Goal: Use online tool/utility: Use online tool/utility

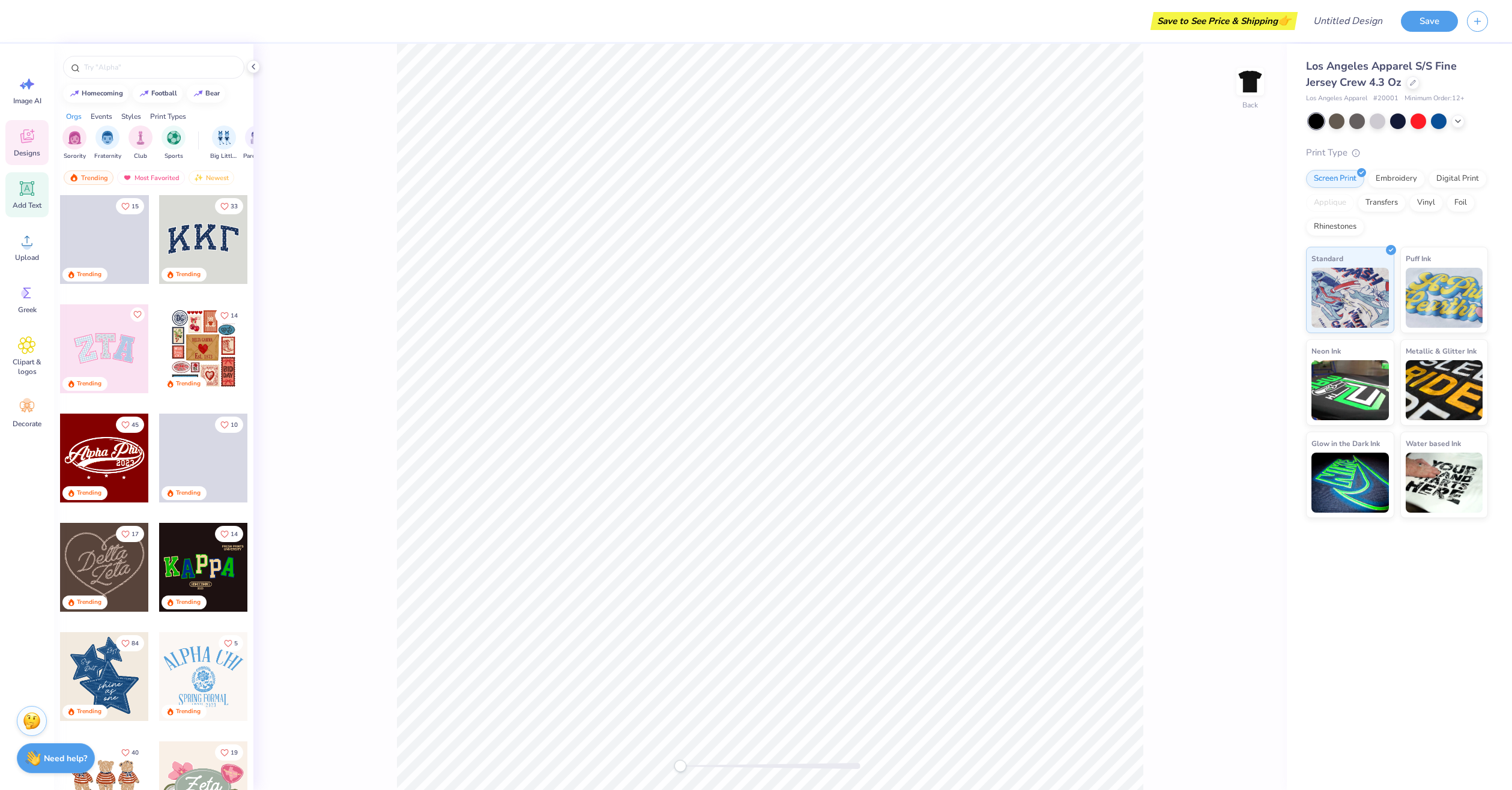
click at [35, 203] on span "Add Text" at bounding box center [27, 205] width 29 height 10
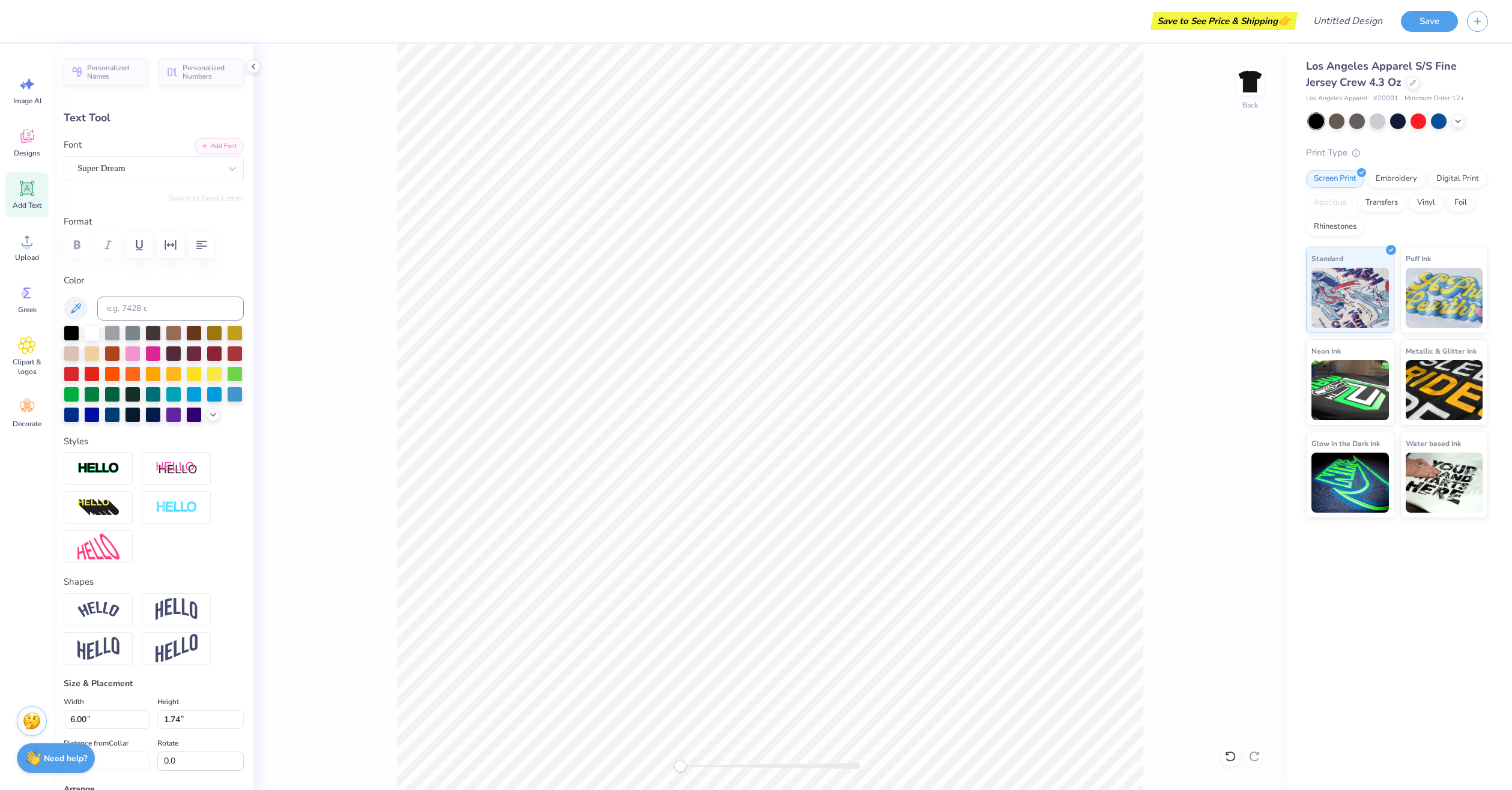
scroll to position [11, 2]
drag, startPoint x: 153, startPoint y: 304, endPoint x: 139, endPoint y: 297, distance: 15.7
click at [149, 304] on input at bounding box center [170, 309] width 146 height 24
click at [24, 203] on span "Add Text" at bounding box center [27, 205] width 29 height 10
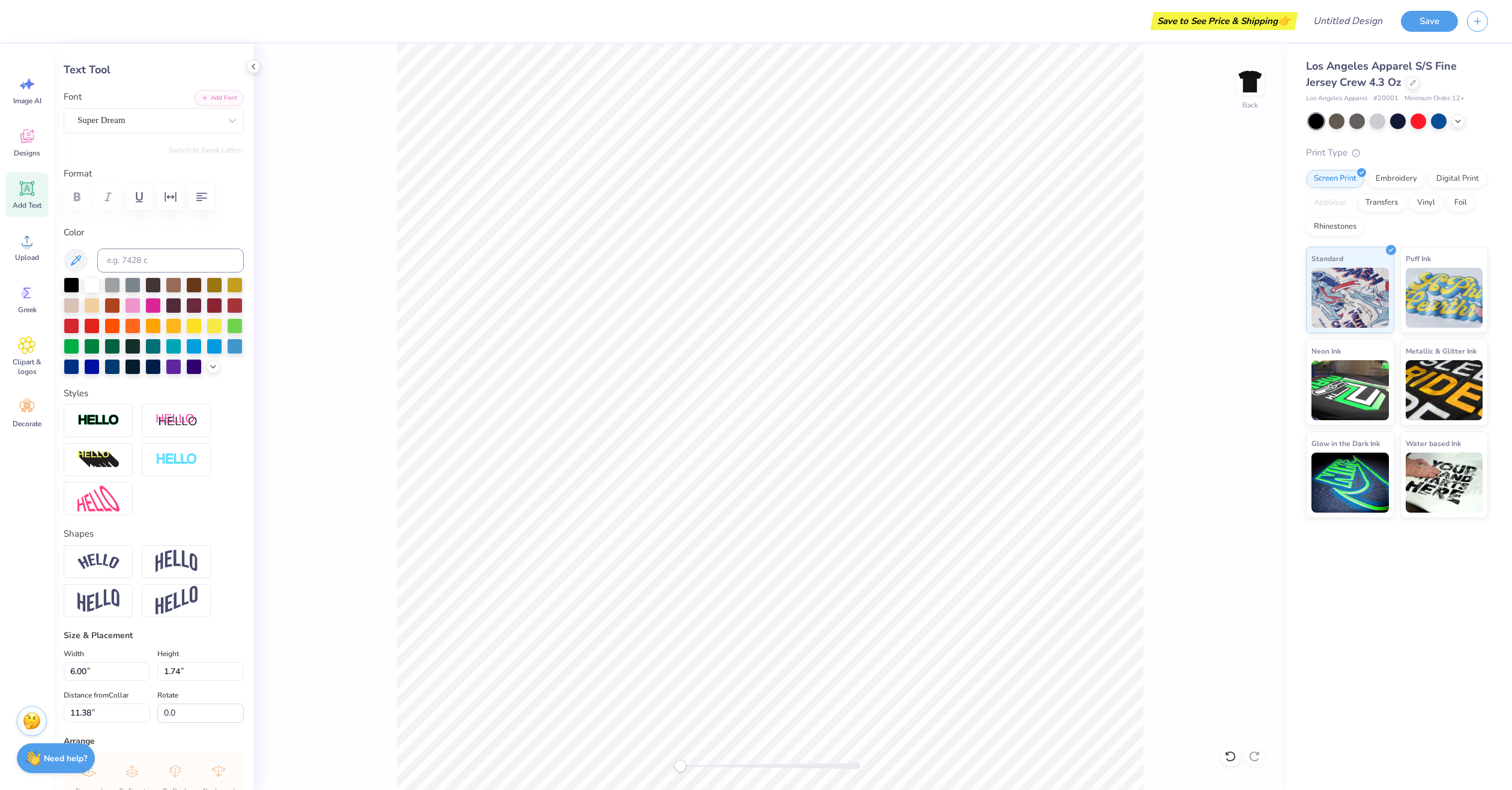
scroll to position [0, 0]
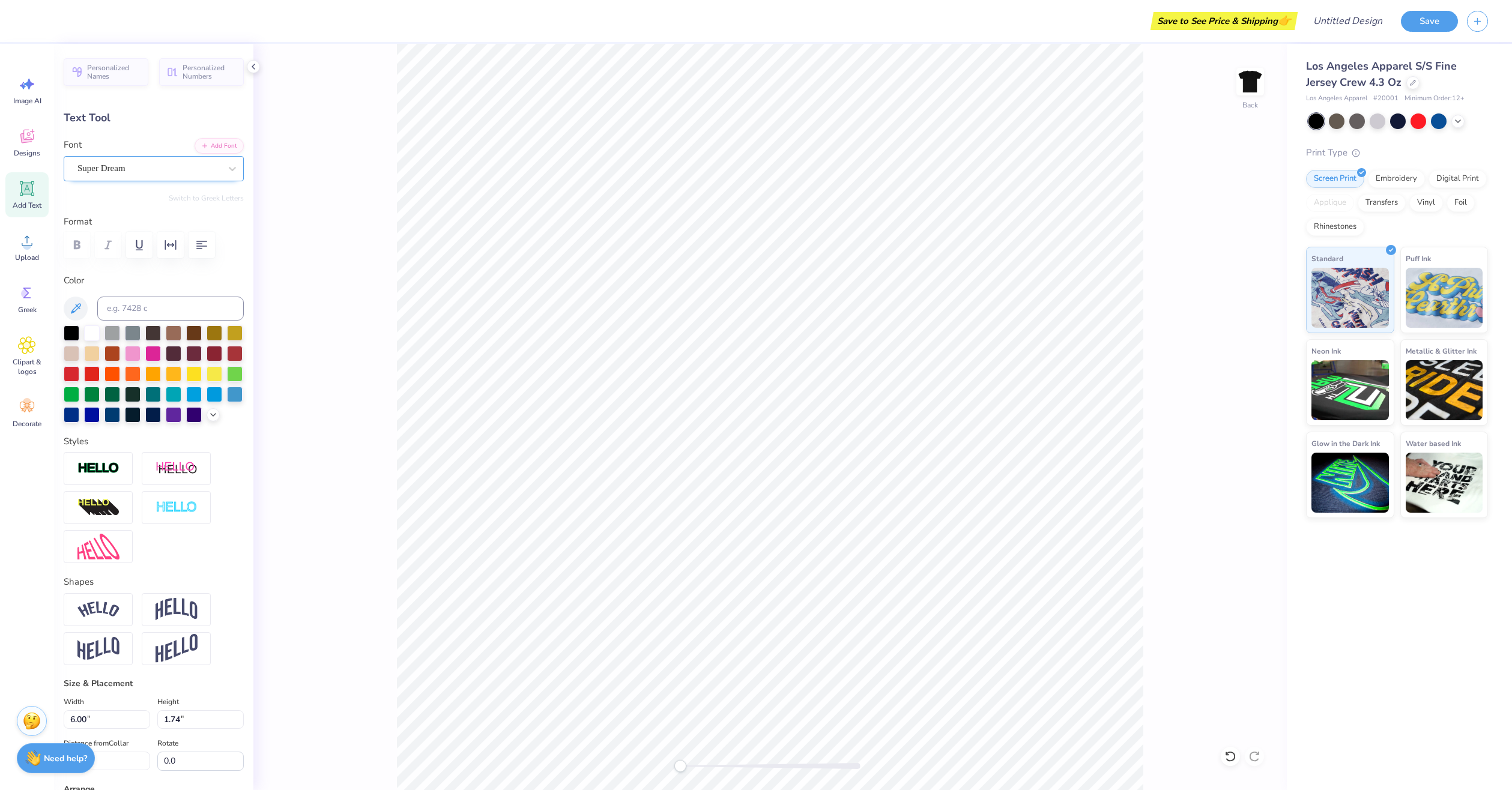
click at [129, 162] on div "Super Dream" at bounding box center [148, 168] width 146 height 18
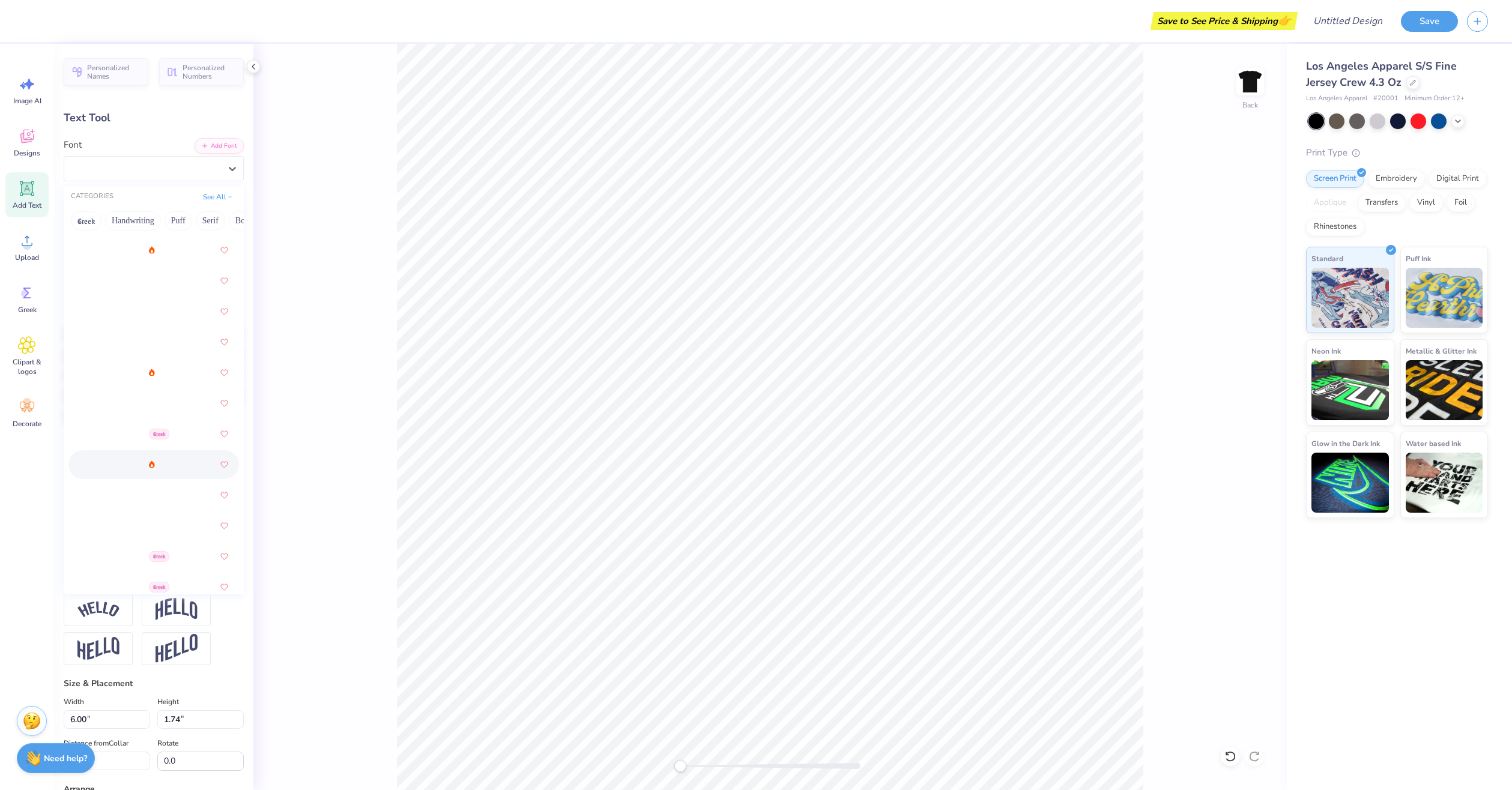
scroll to position [420, 0]
click at [162, 556] on div "Greek" at bounding box center [154, 551] width 149 height 22
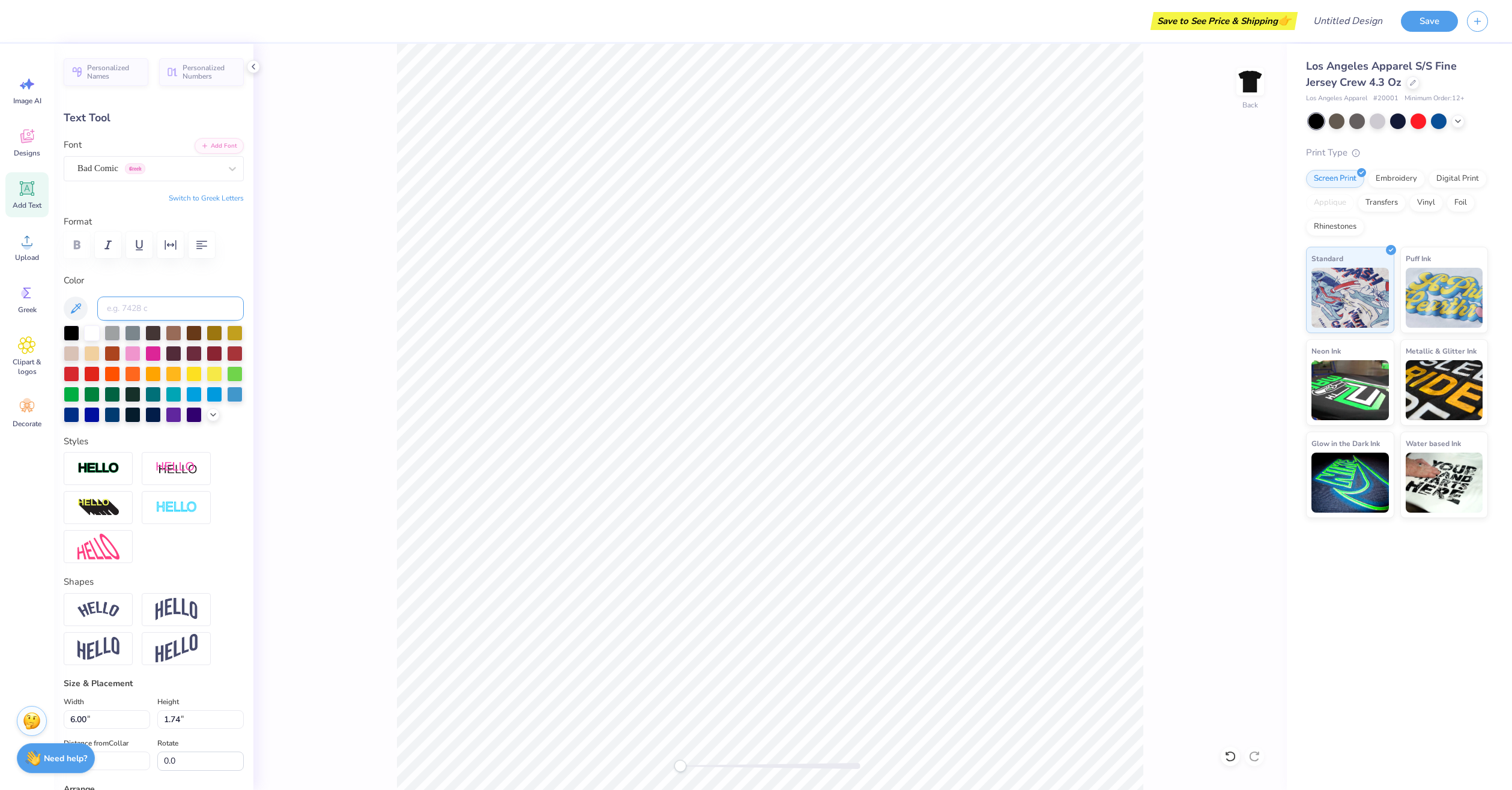
click at [158, 310] on input at bounding box center [170, 309] width 146 height 24
type textarea "TEXFT"
click at [25, 182] on icon at bounding box center [27, 188] width 18 height 18
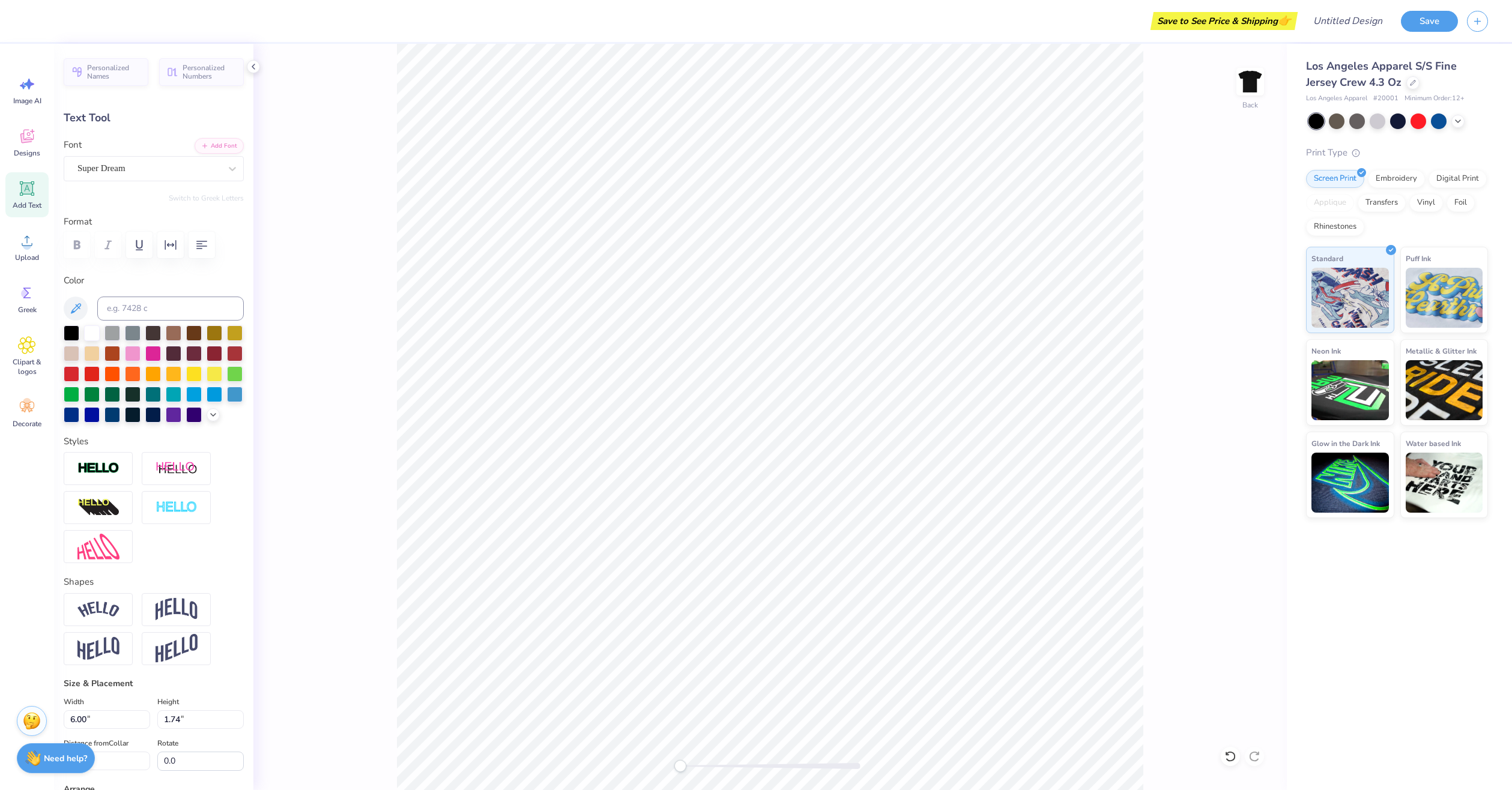
scroll to position [11, 1]
type textarea "T"
type textarea "S"
type textarea "t"
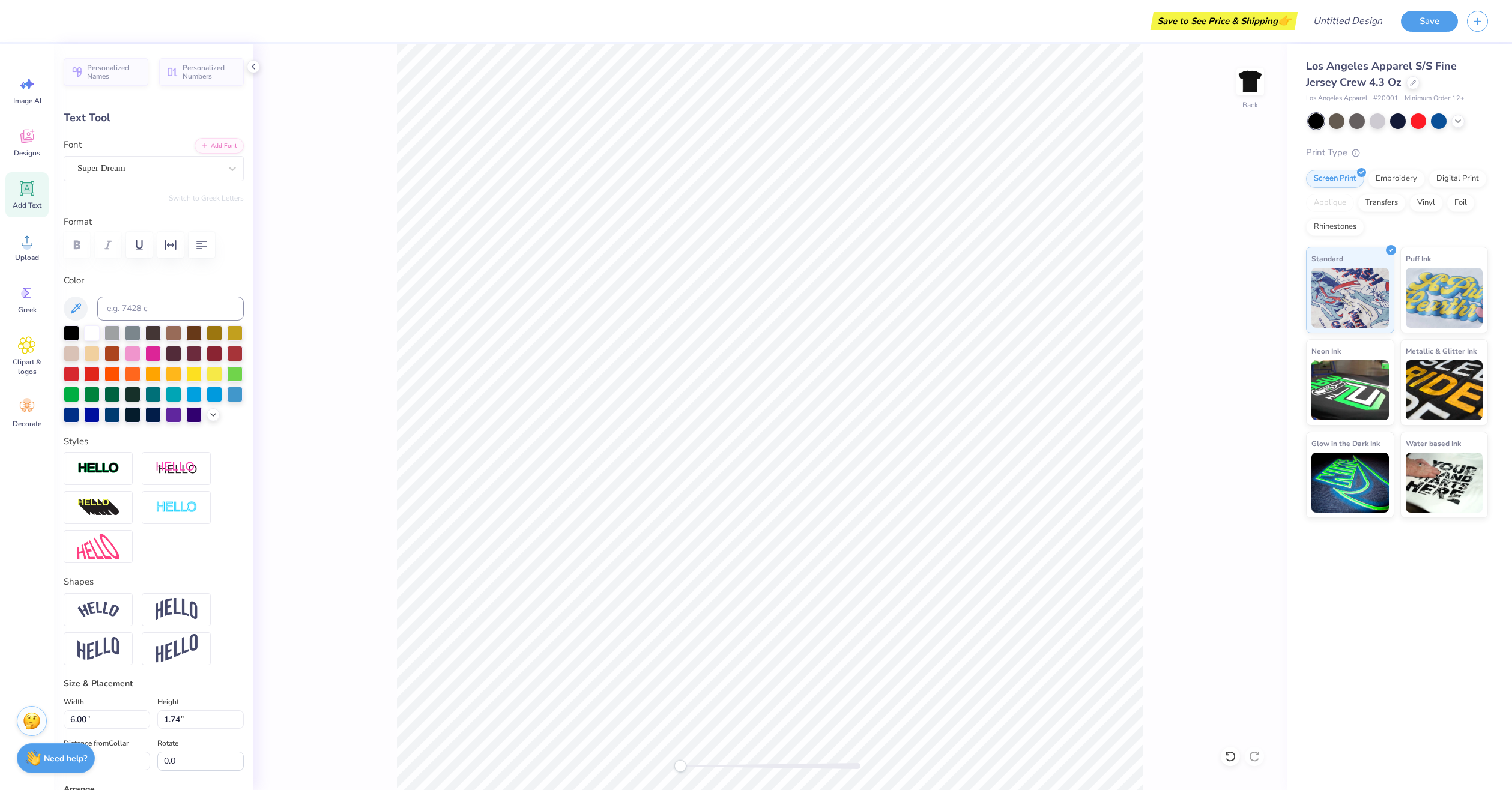
scroll to position [11, 2]
type textarea "TRYING"
type input "8.46"
type input "1.76"
type input "11.37"
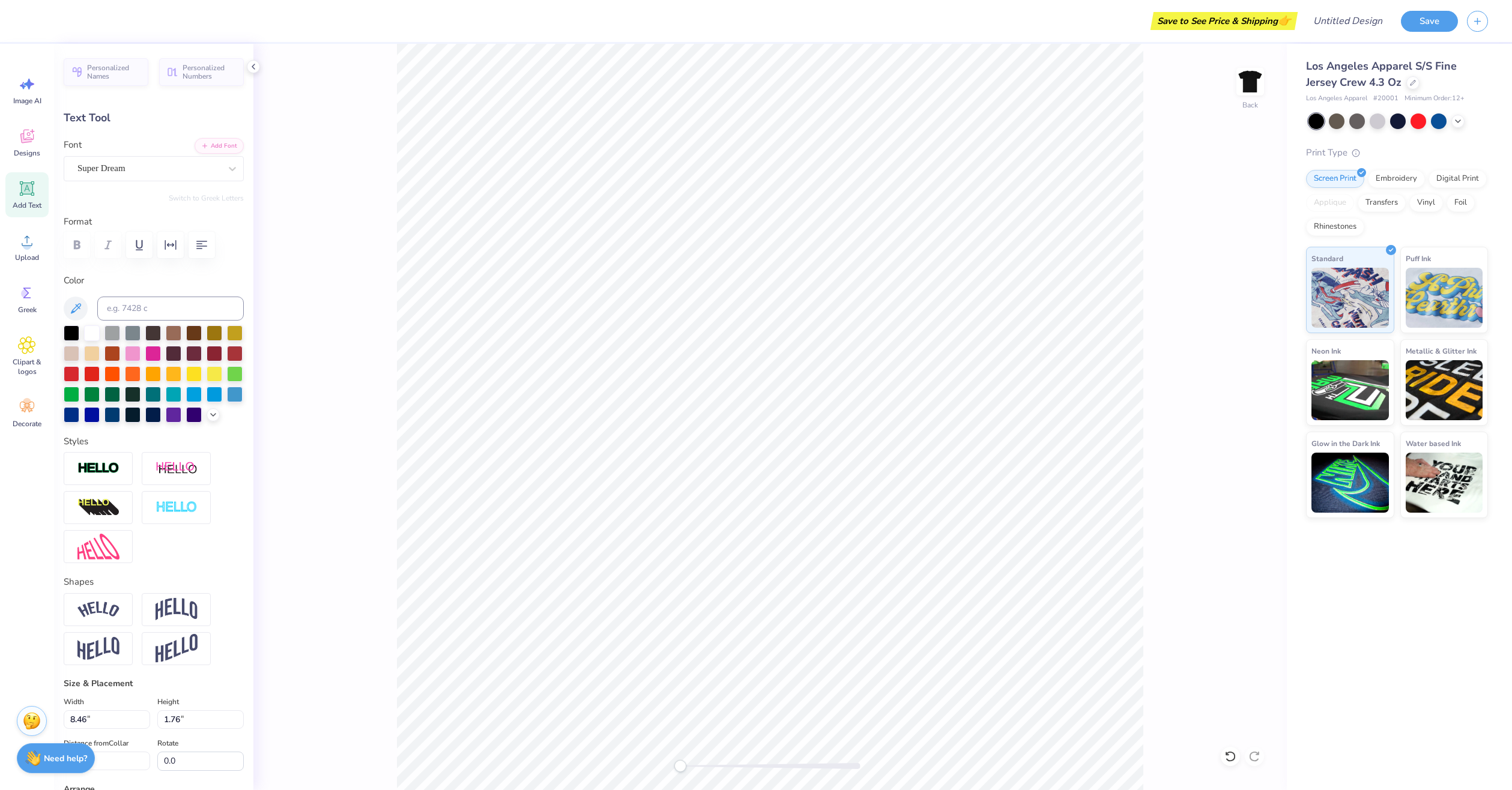
type input "3.56"
type input "0.74"
click at [144, 181] on div "Personalized Names Personalized Numbers Text Tool Add Font Font Super Dream Swi…" at bounding box center [153, 416] width 199 height 746
click at [144, 171] on div "Super Dream" at bounding box center [148, 168] width 146 height 18
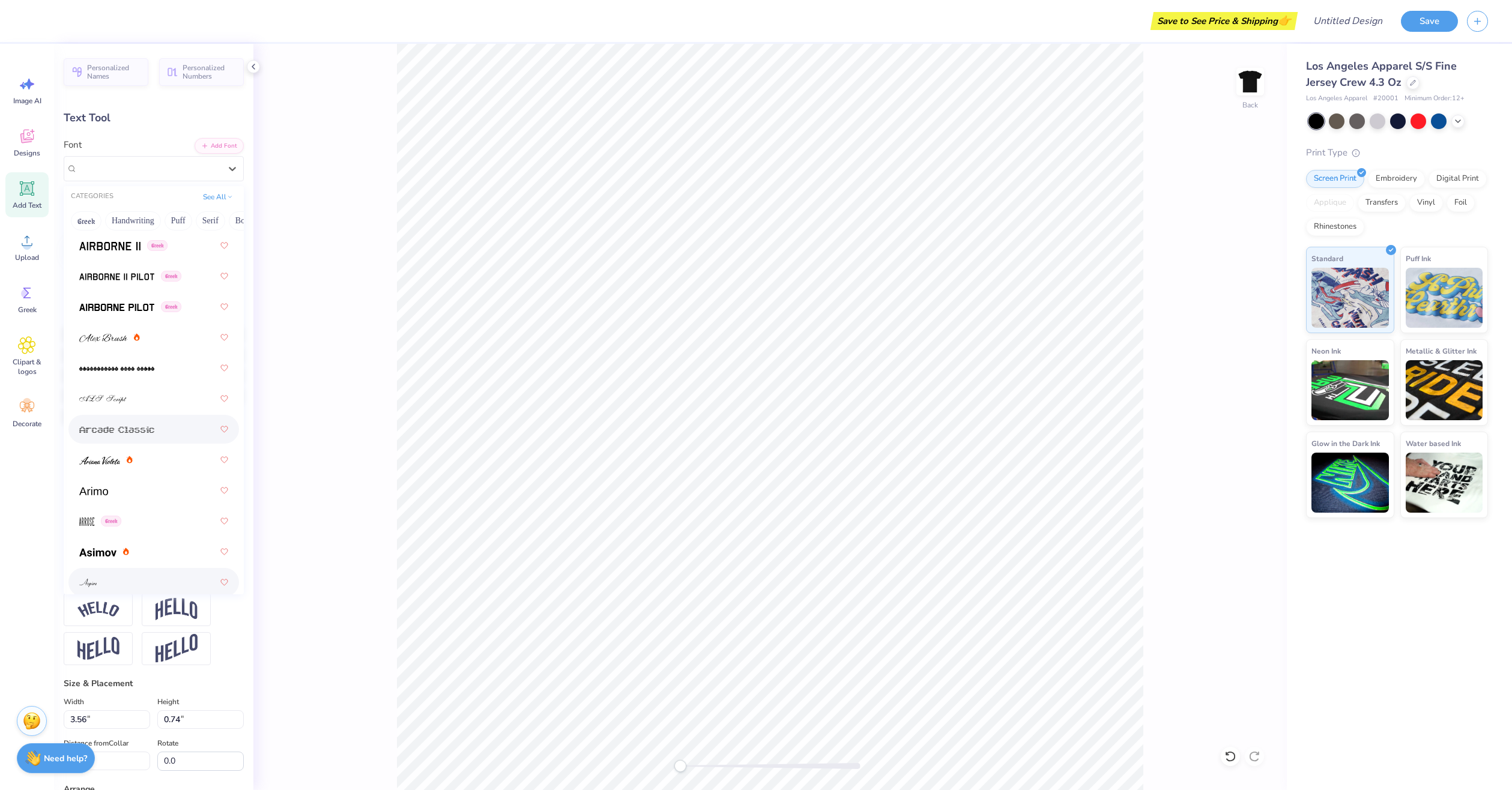
scroll to position [480, 0]
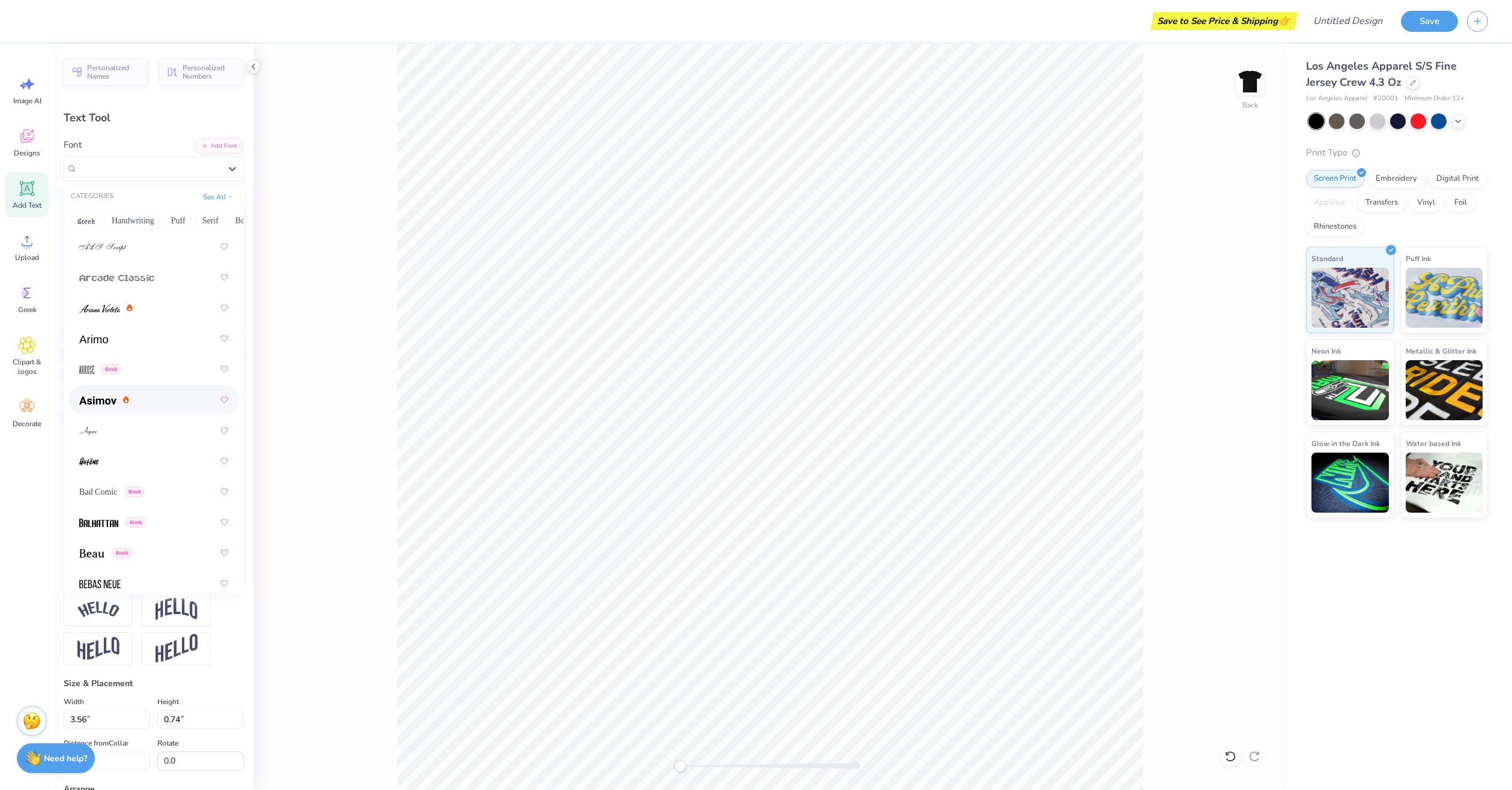
click at [155, 401] on div at bounding box center [154, 399] width 149 height 22
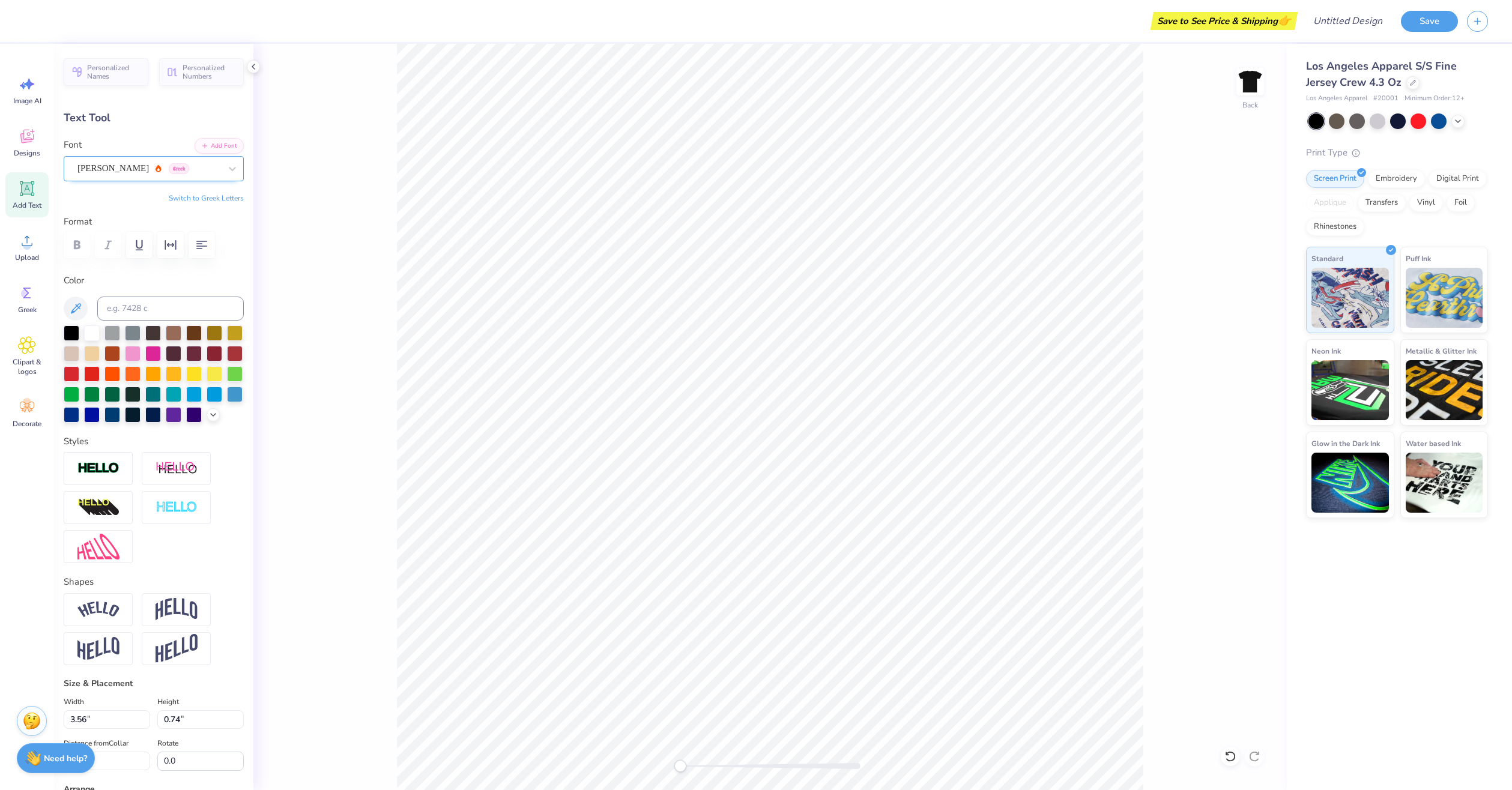
click at [138, 164] on div "[PERSON_NAME] Greek" at bounding box center [148, 168] width 146 height 18
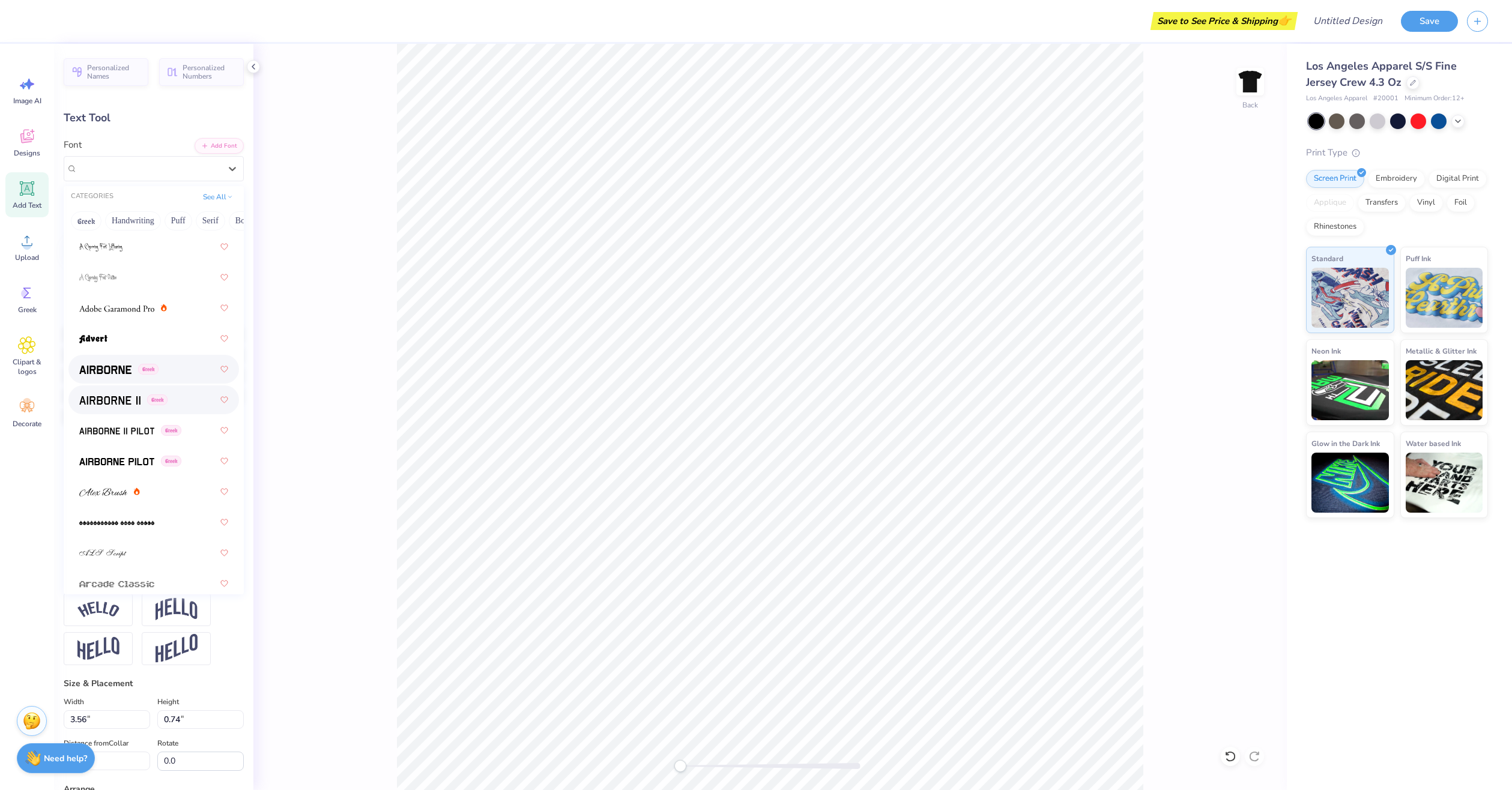
scroll to position [180, 0]
click at [89, 291] on div at bounding box center [154, 302] width 149 height 22
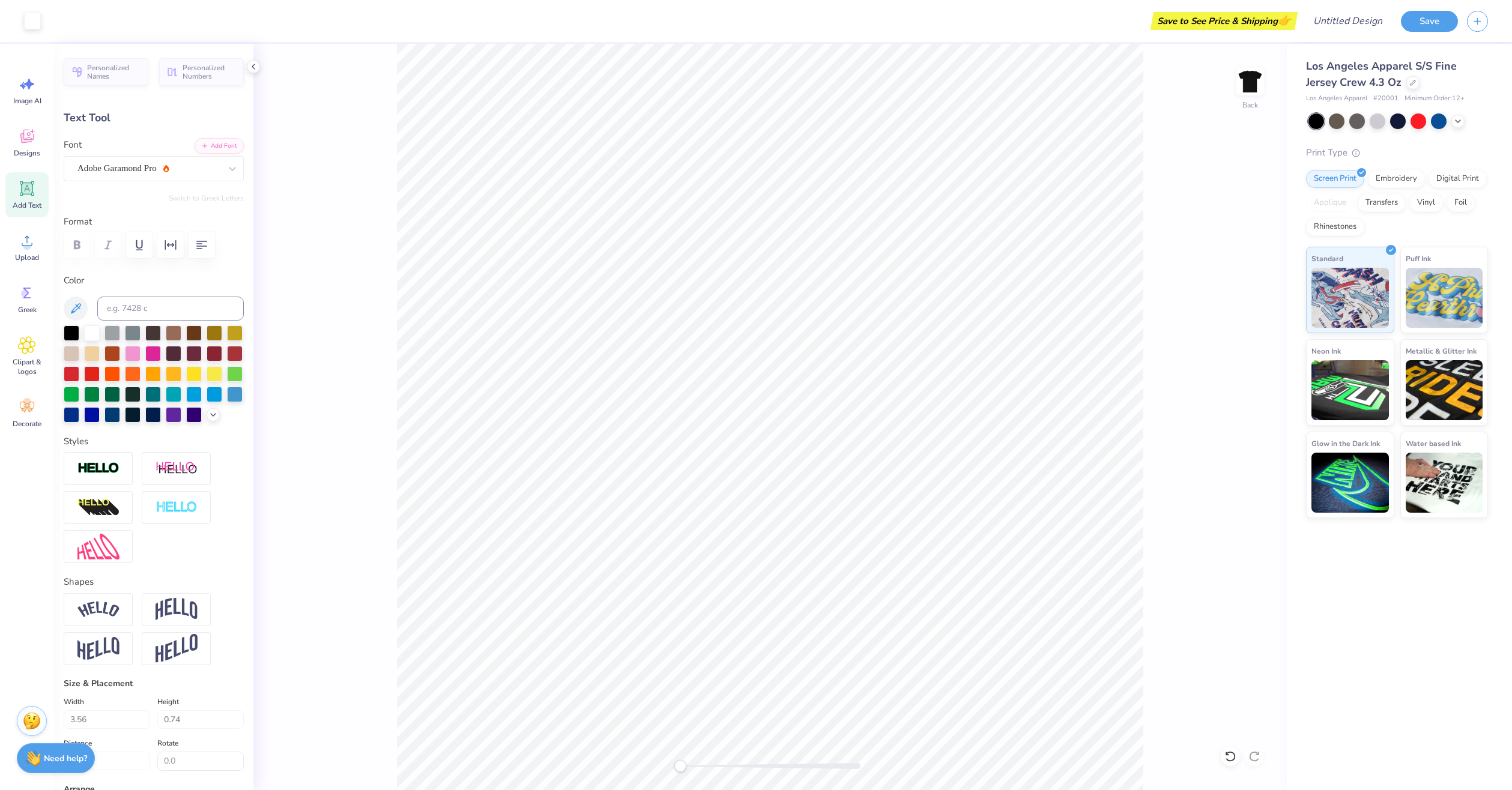
type input "3.83"
type input "3.23"
type input "3.07"
type input "0.60"
click at [158, 173] on div "Adobe Garamond Pro" at bounding box center [148, 168] width 146 height 18
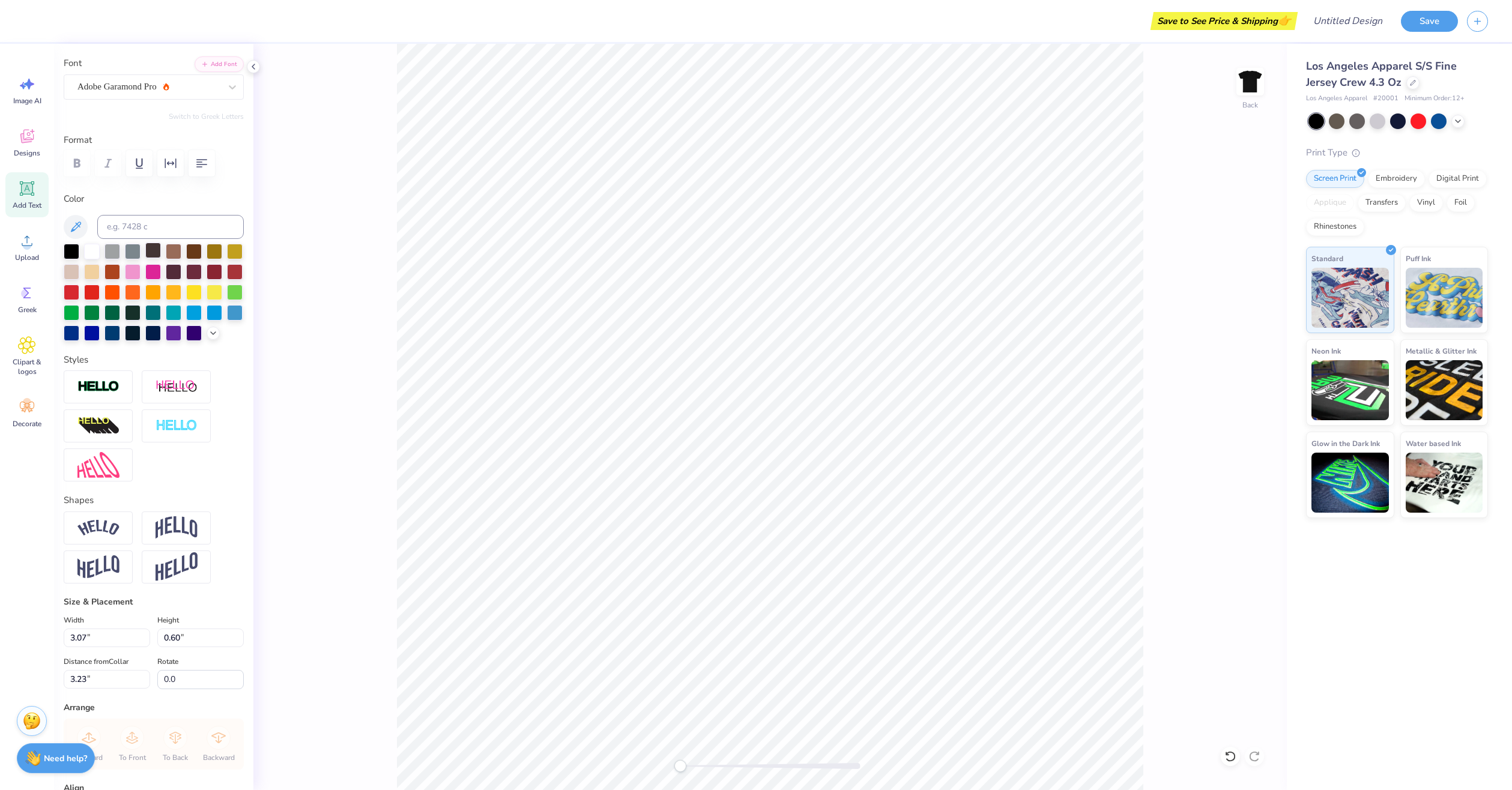
scroll to position [120, 0]
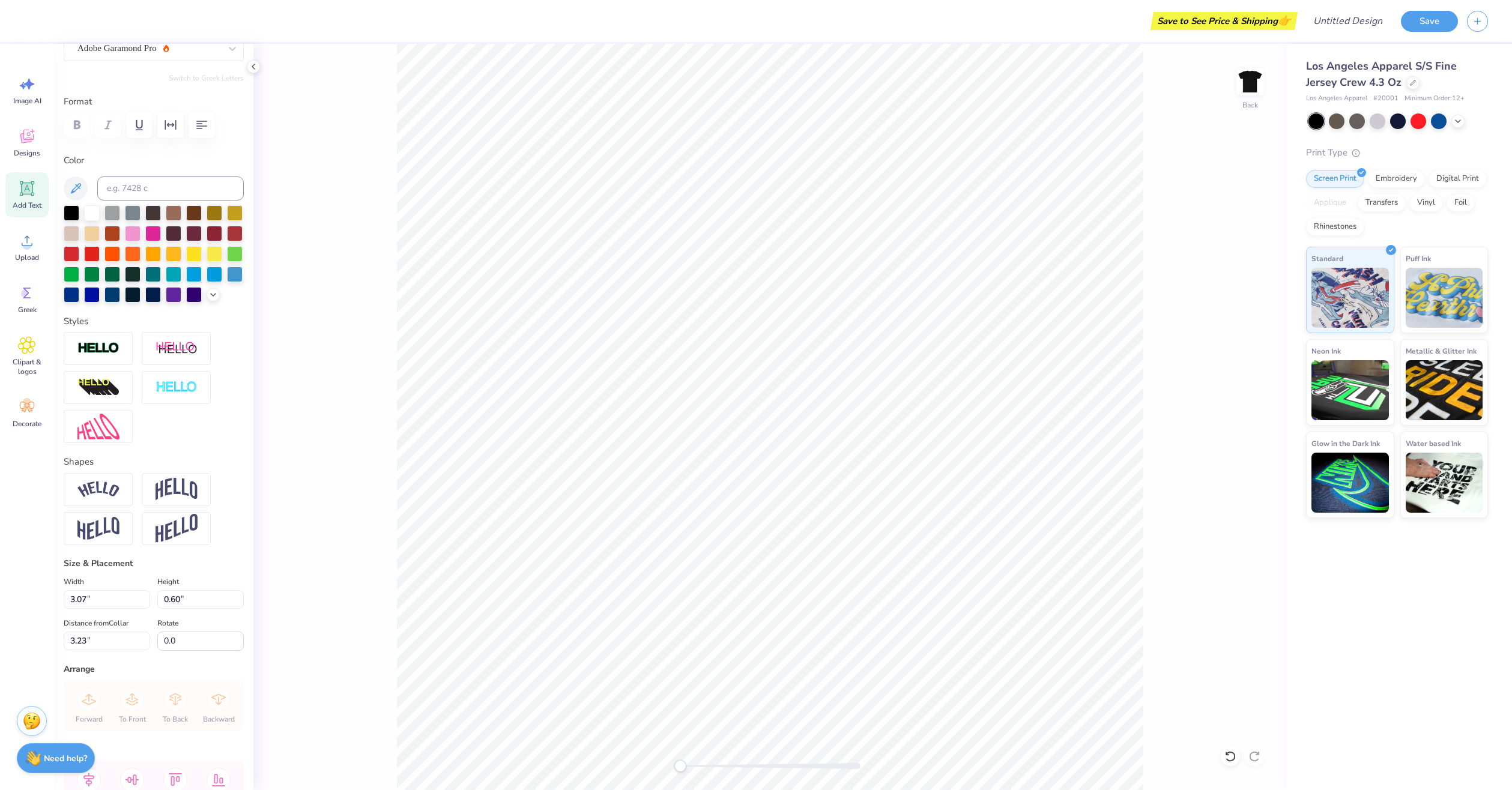
click at [121, 96] on label "Format" at bounding box center [154, 102] width 180 height 14
click at [124, 73] on div "Switch to Greek Letters" at bounding box center [154, 78] width 180 height 10
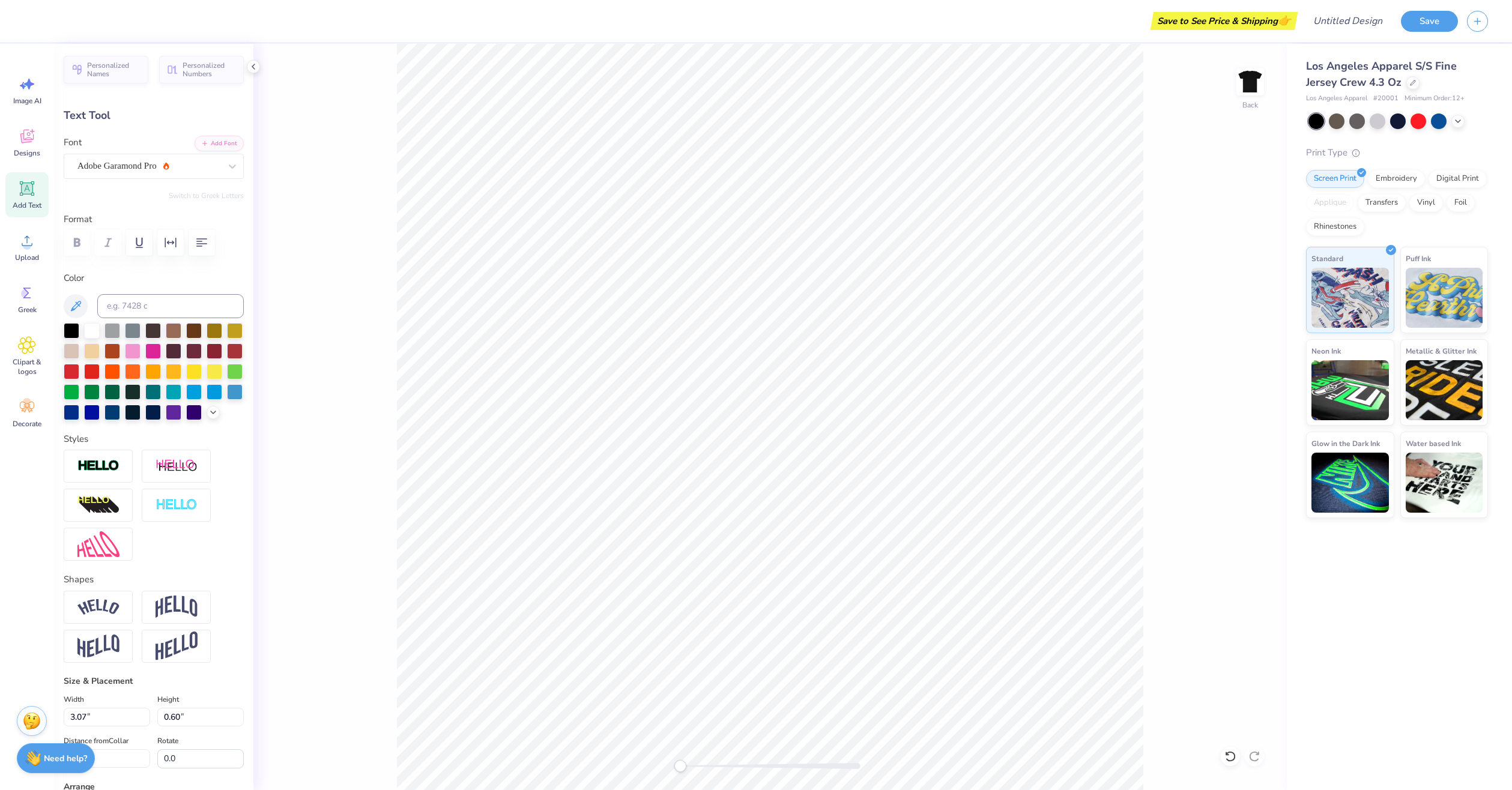
scroll to position [0, 0]
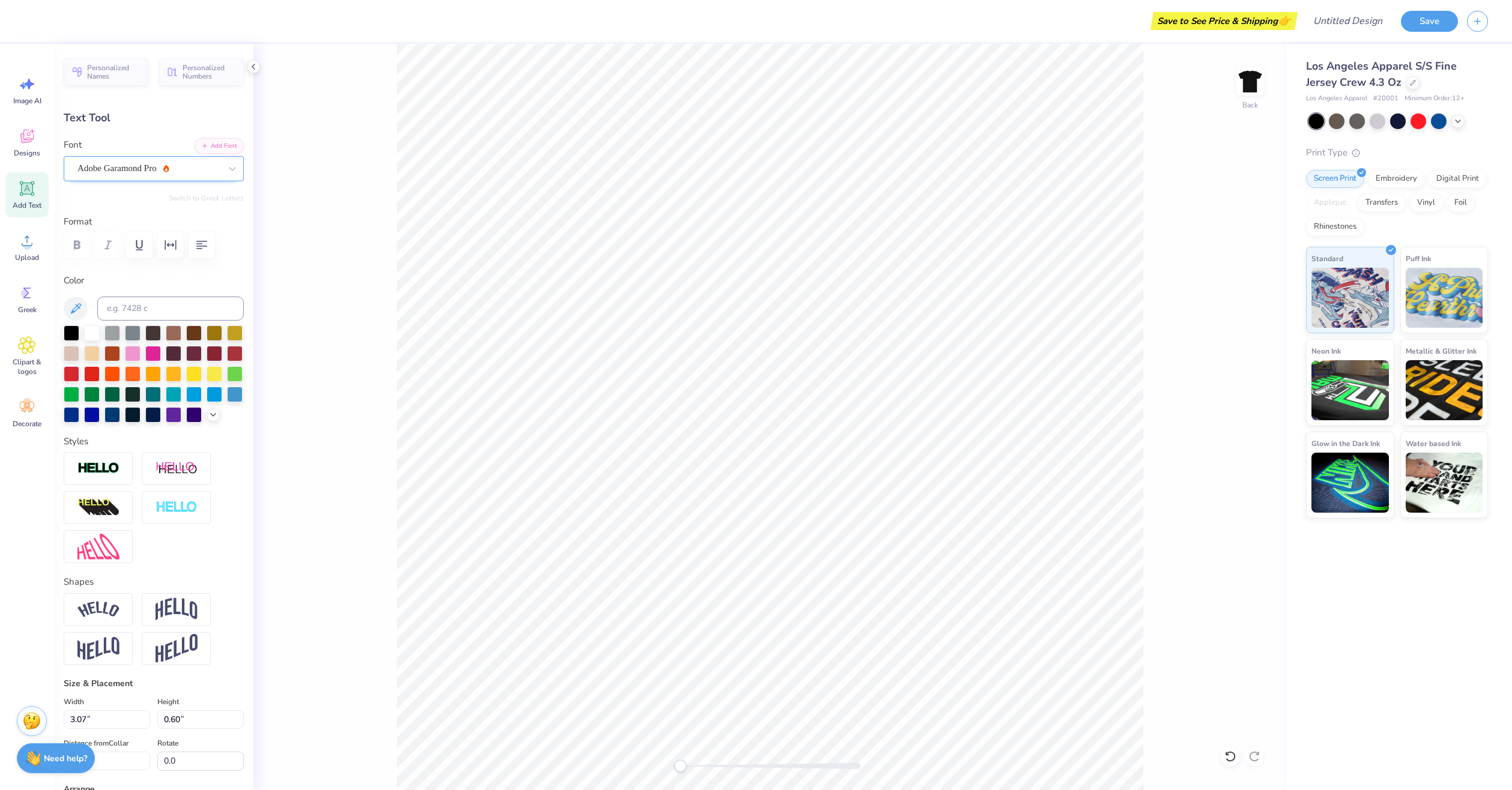
drag, startPoint x: 141, startPoint y: 123, endPoint x: 146, endPoint y: 174, distance: 51.2
click at [140, 127] on div "Personalized Names Personalized Numbers Text Tool Add Font Font Adobe Garamond …" at bounding box center [153, 416] width 199 height 746
click at [177, 180] on div "Adobe Garamond Pro" at bounding box center [154, 169] width 180 height 25
click at [176, 169] on div "Adobe Garamond Pro" at bounding box center [148, 169] width 143 height 14
click at [138, 174] on span "Adobe Garamond Pro" at bounding box center [117, 169] width 79 height 14
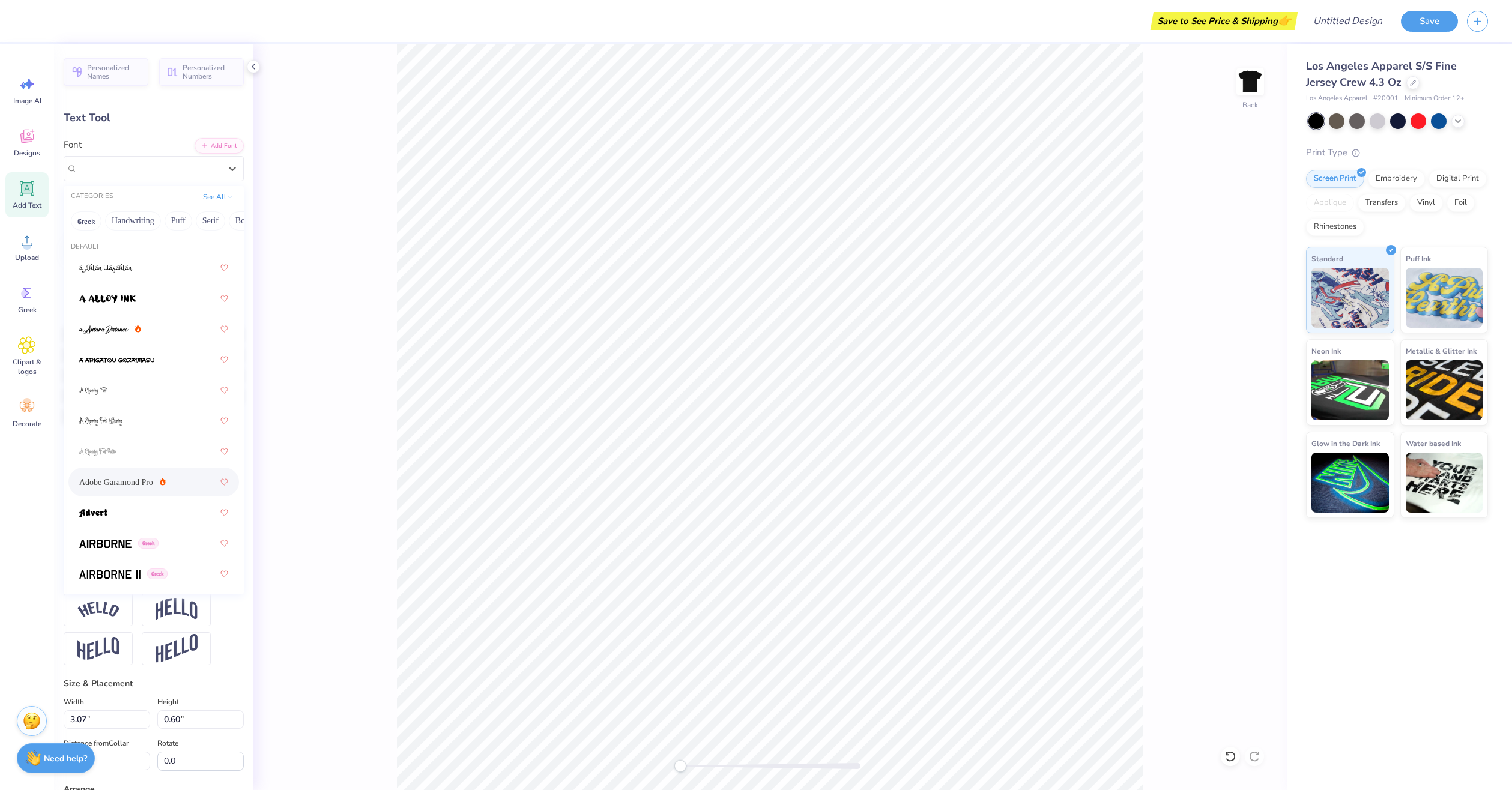
click at [144, 123] on div "Text Tool" at bounding box center [154, 117] width 180 height 16
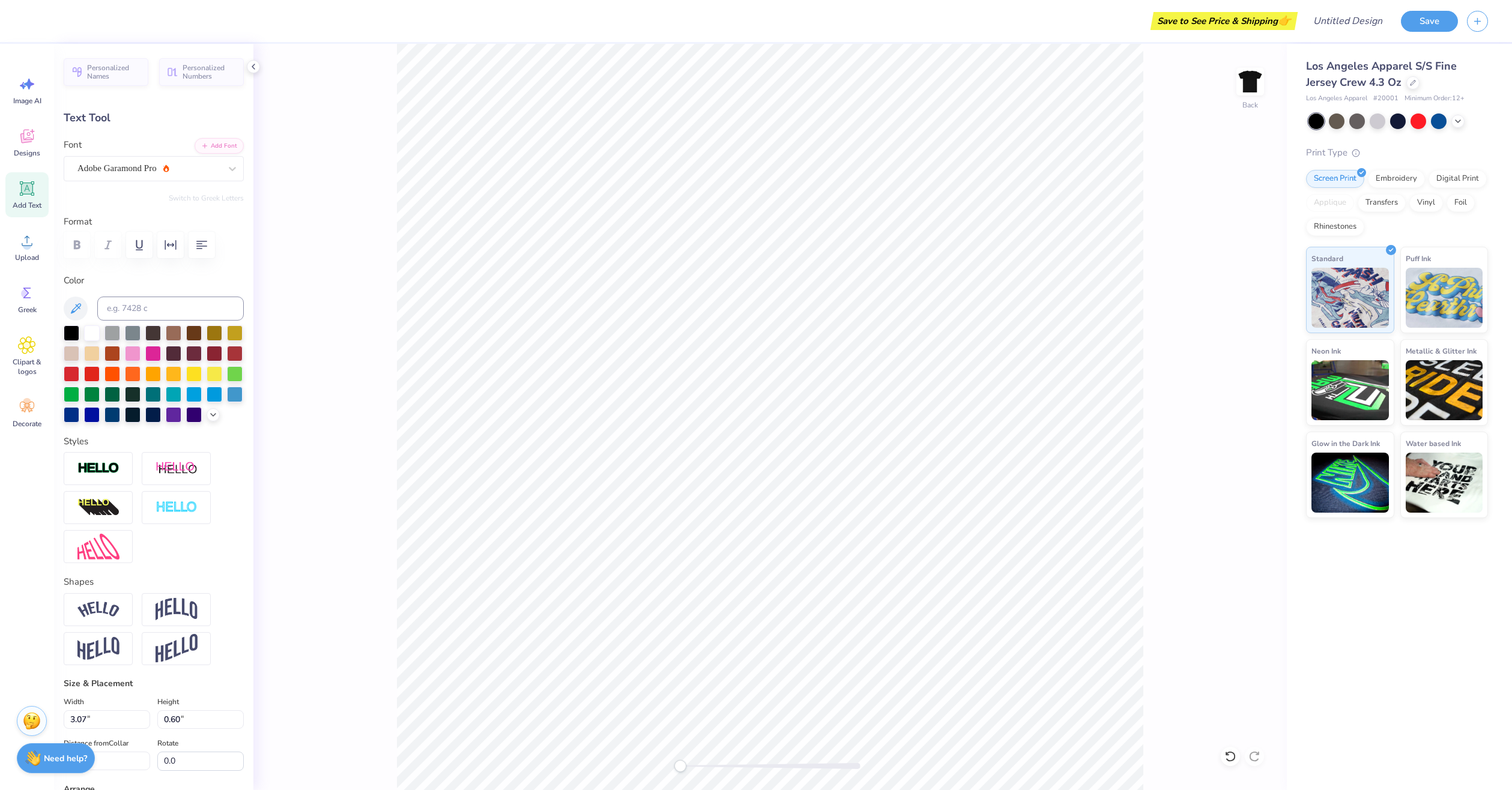
drag, startPoint x: 351, startPoint y: 452, endPoint x: 379, endPoint y: 477, distance: 37.5
click at [379, 477] on div "Back" at bounding box center [769, 416] width 1033 height 746
click at [150, 169] on div "Adobe Garamond Pro" at bounding box center [148, 168] width 146 height 18
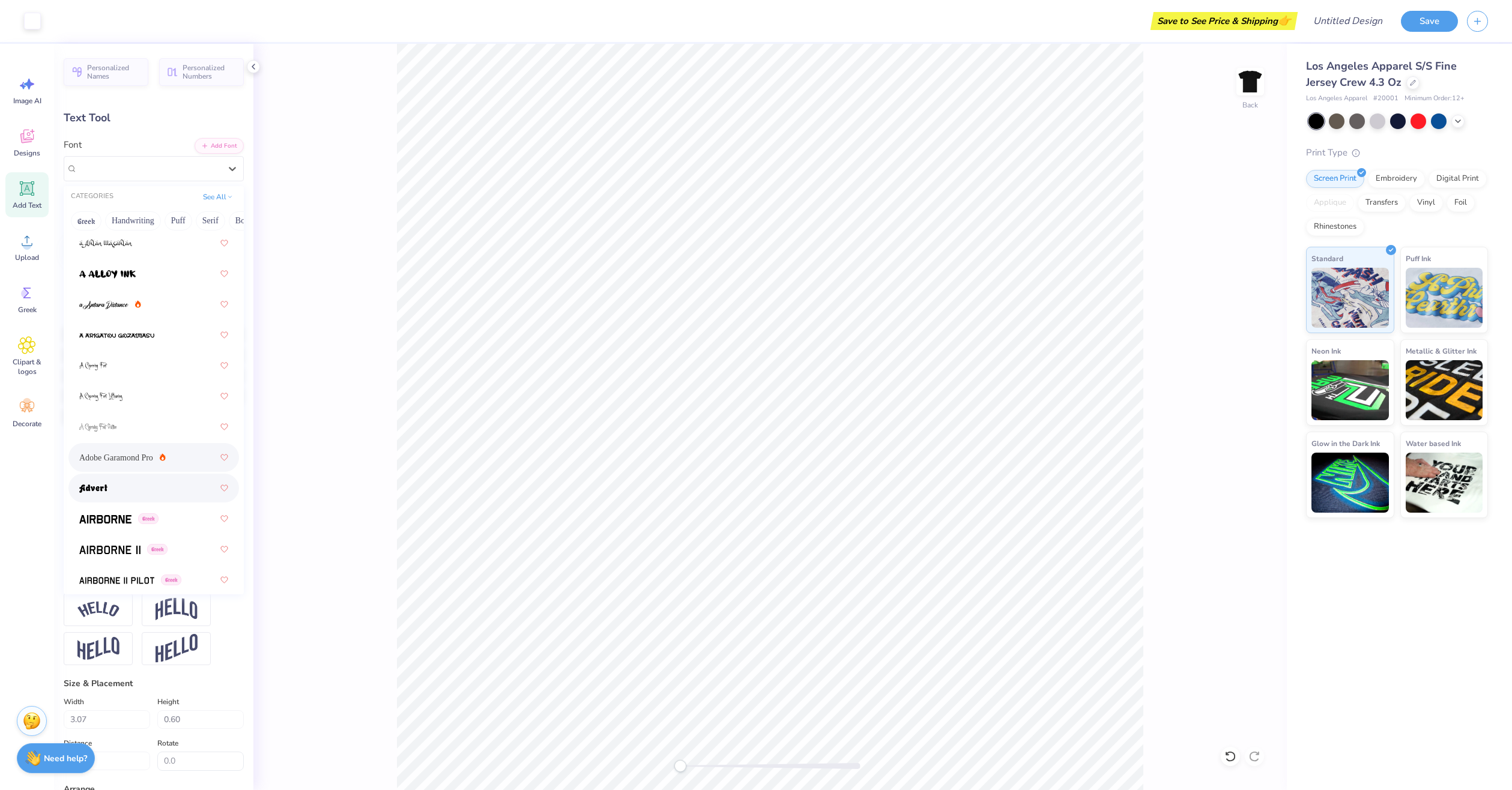
scroll to position [120, 0]
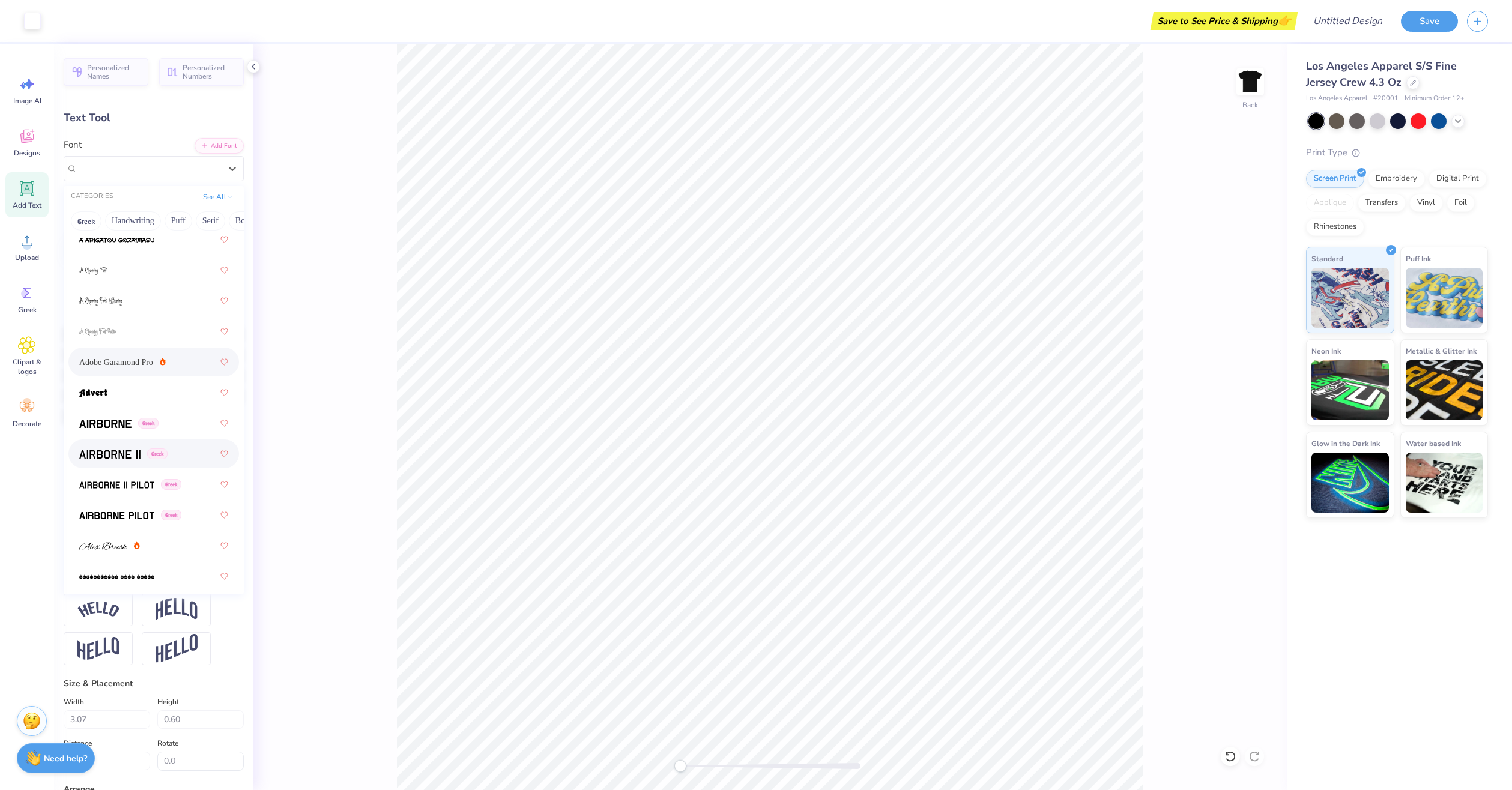
click at [130, 460] on span at bounding box center [110, 454] width 61 height 13
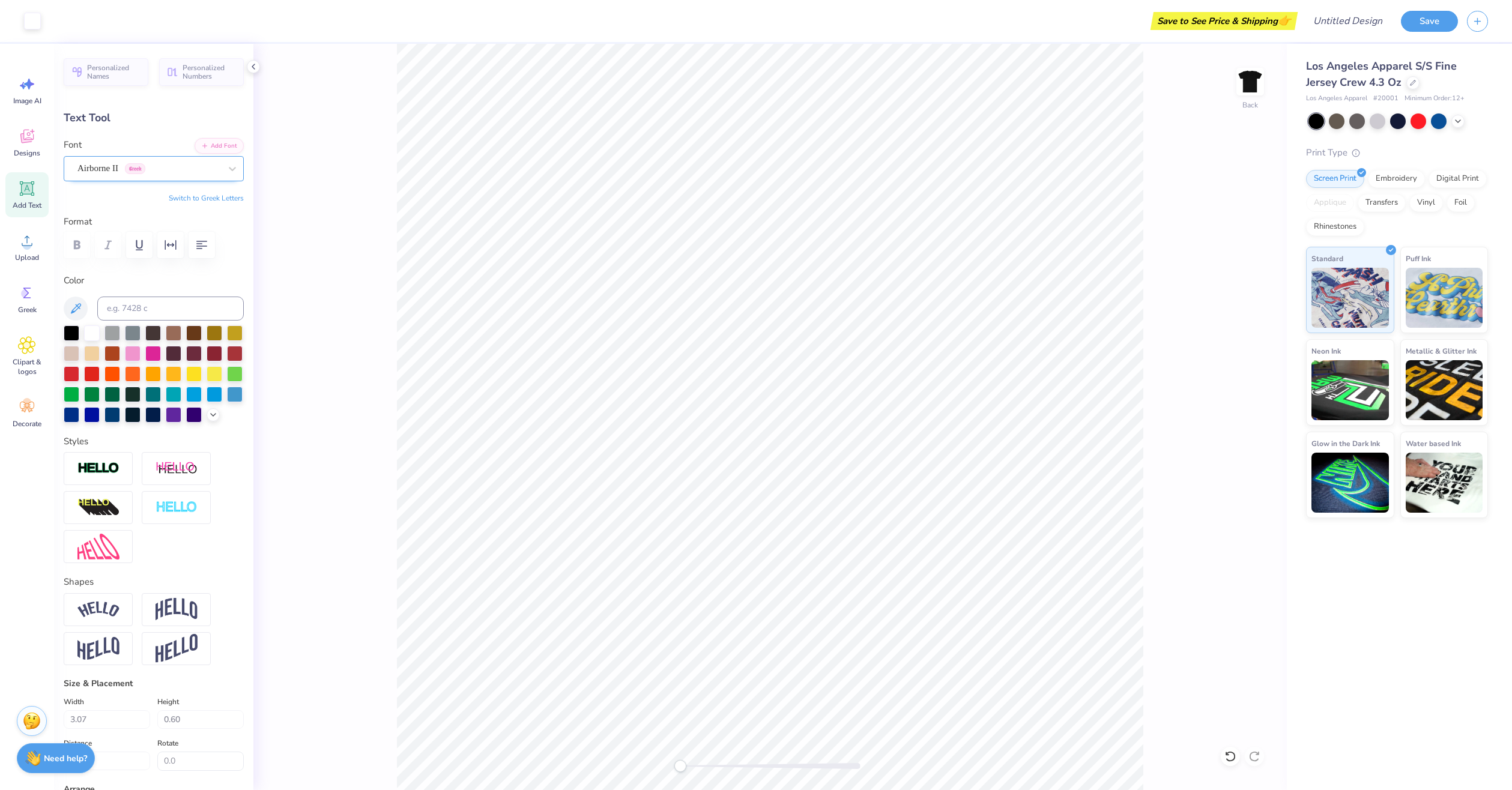
click at [148, 167] on div "Airborne II Greek" at bounding box center [148, 168] width 146 height 18
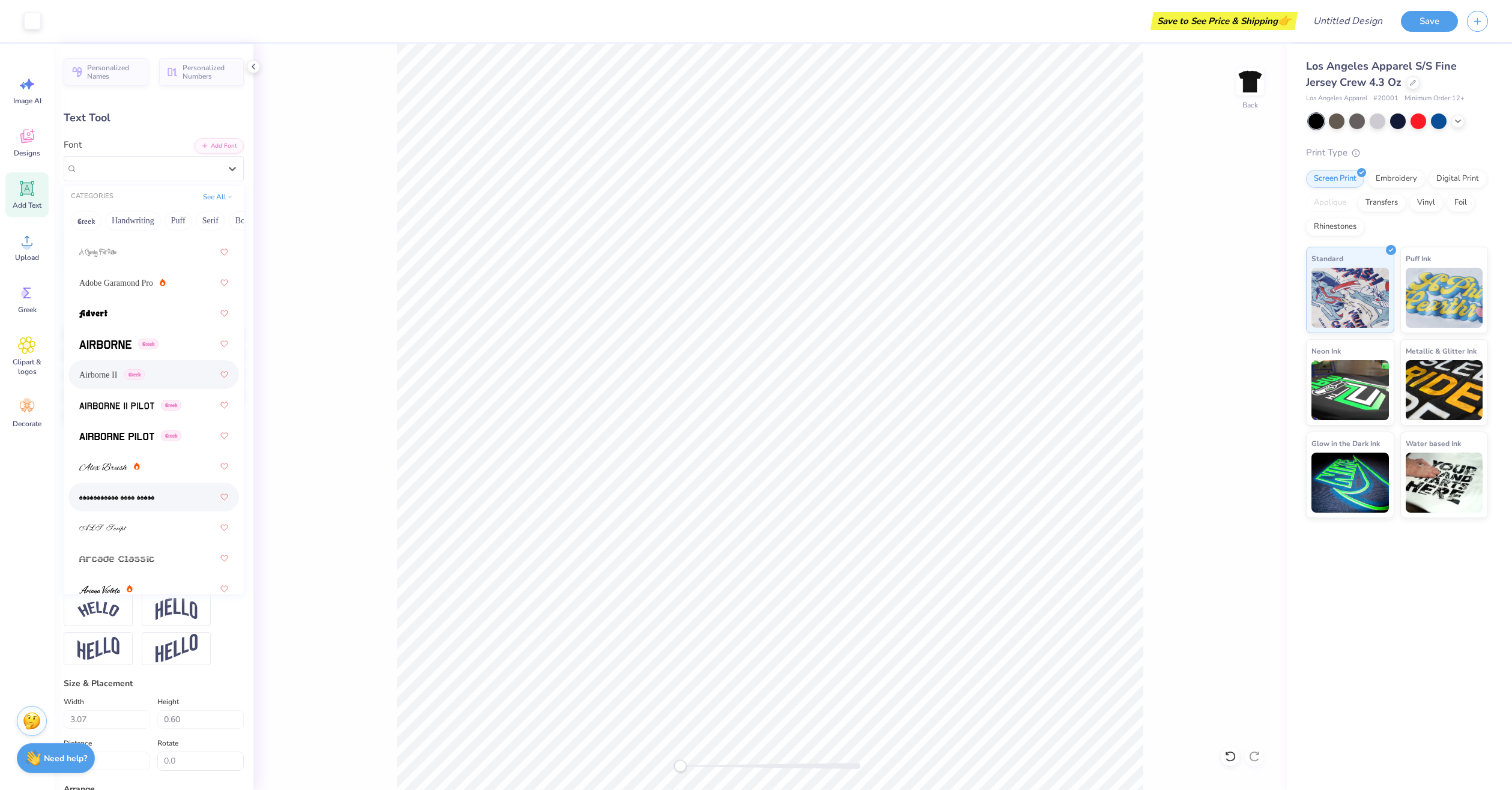
scroll to position [240, 0]
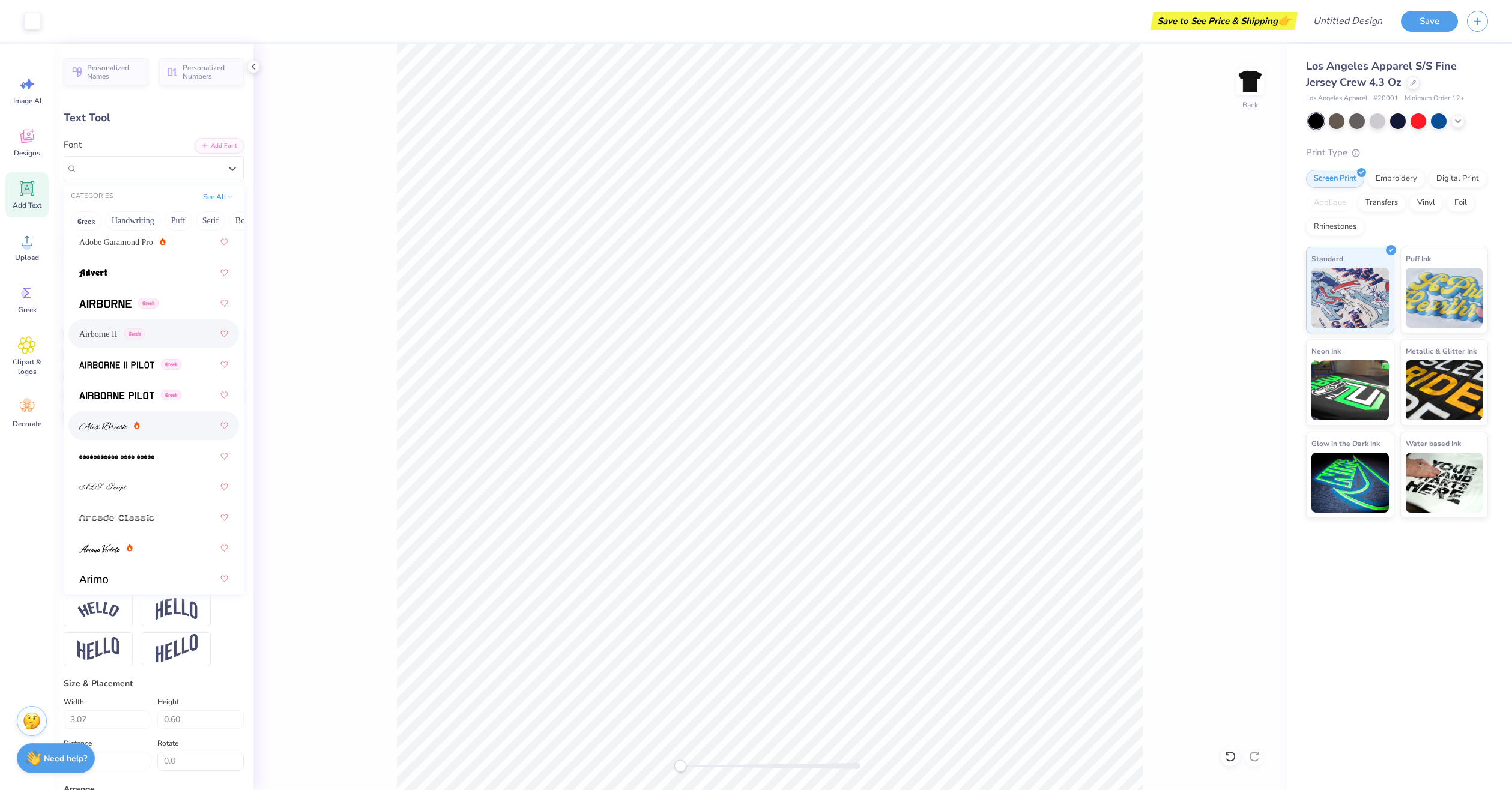
click at [174, 432] on div at bounding box center [154, 425] width 149 height 22
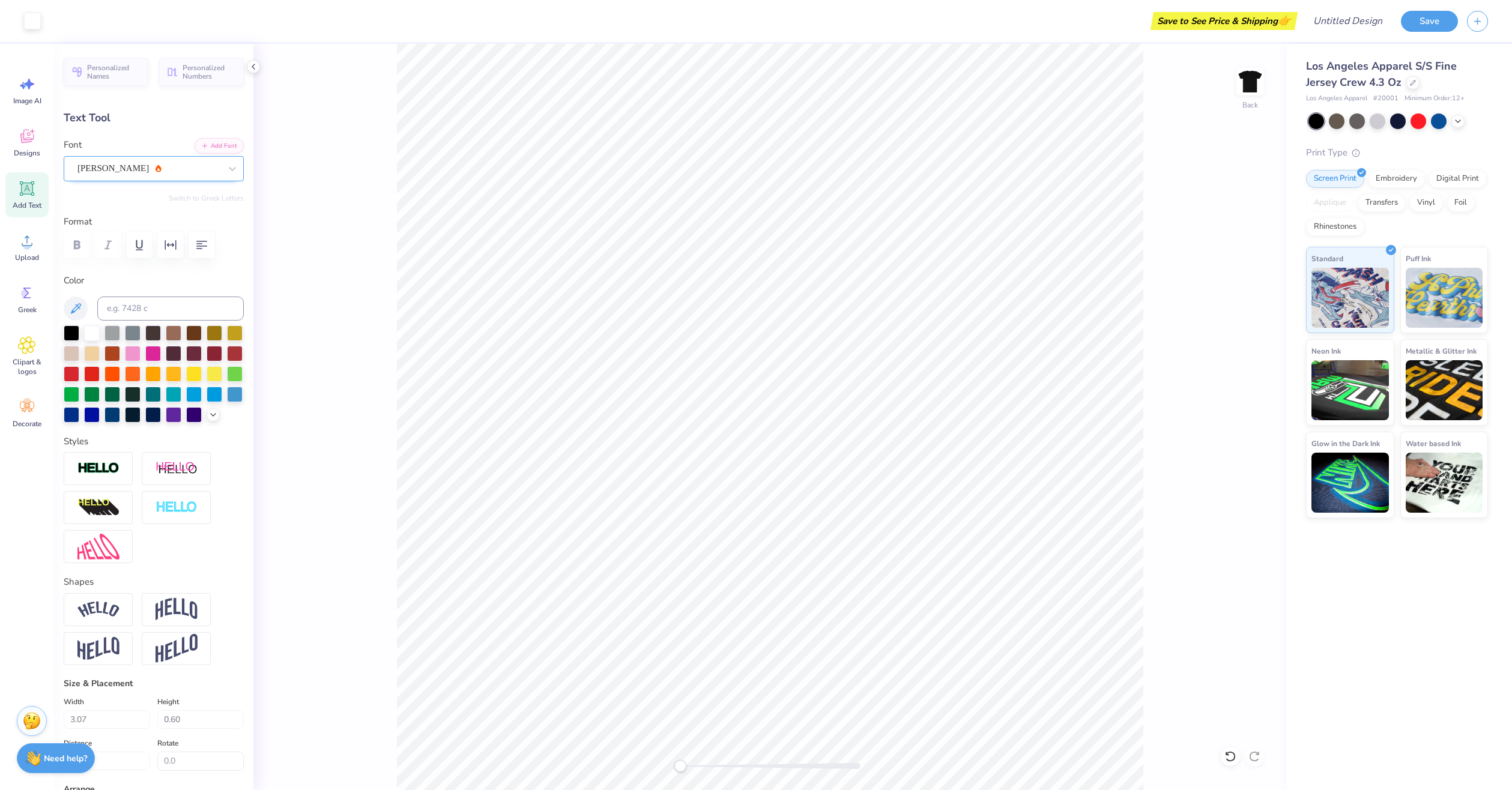
click at [122, 179] on div "[PERSON_NAME]" at bounding box center [154, 169] width 180 height 25
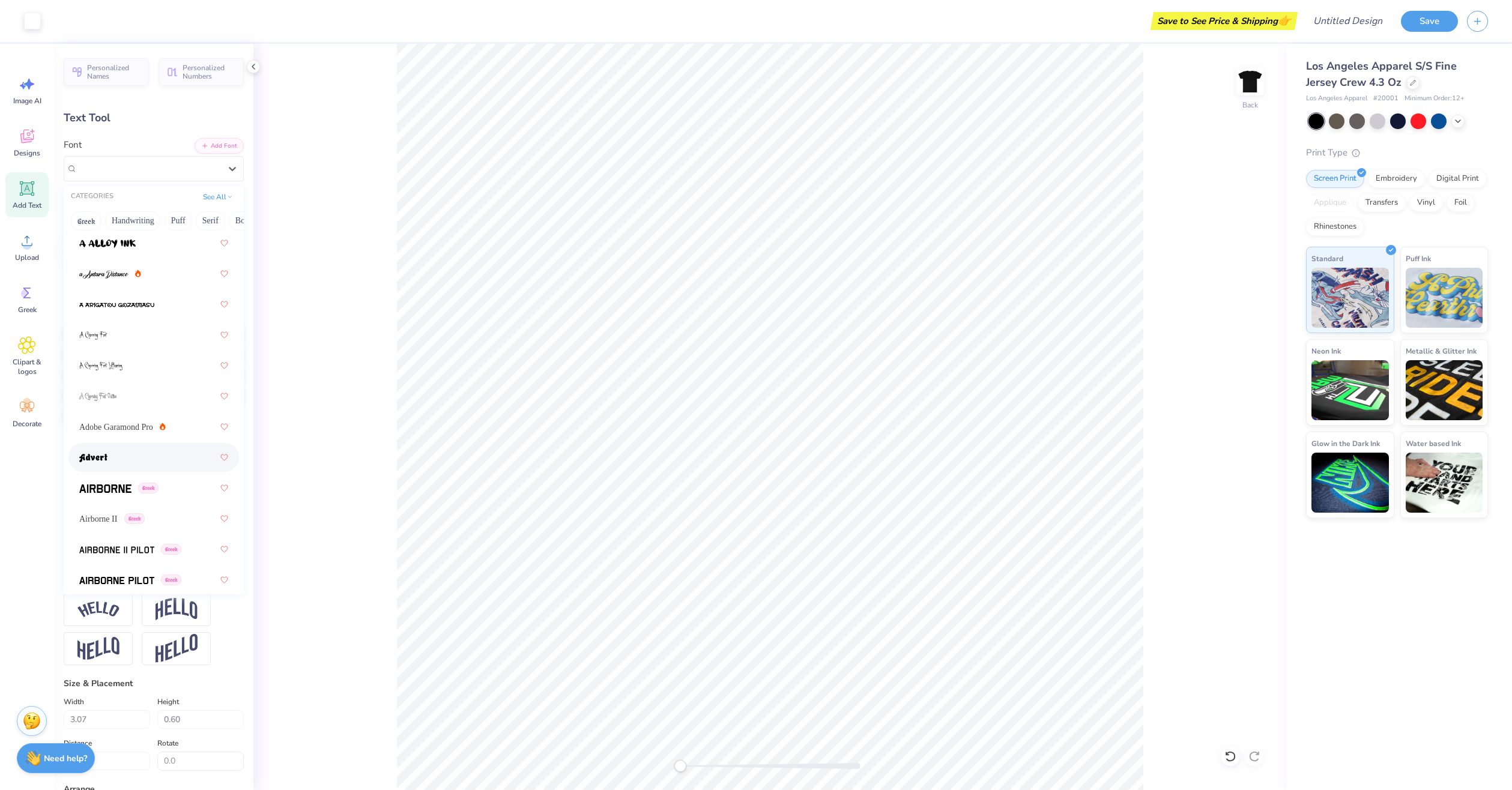
scroll to position [60, 0]
drag, startPoint x: 130, startPoint y: 429, endPoint x: 125, endPoint y: 449, distance: 20.6
click at [125, 449] on div at bounding box center [154, 452] width 149 height 22
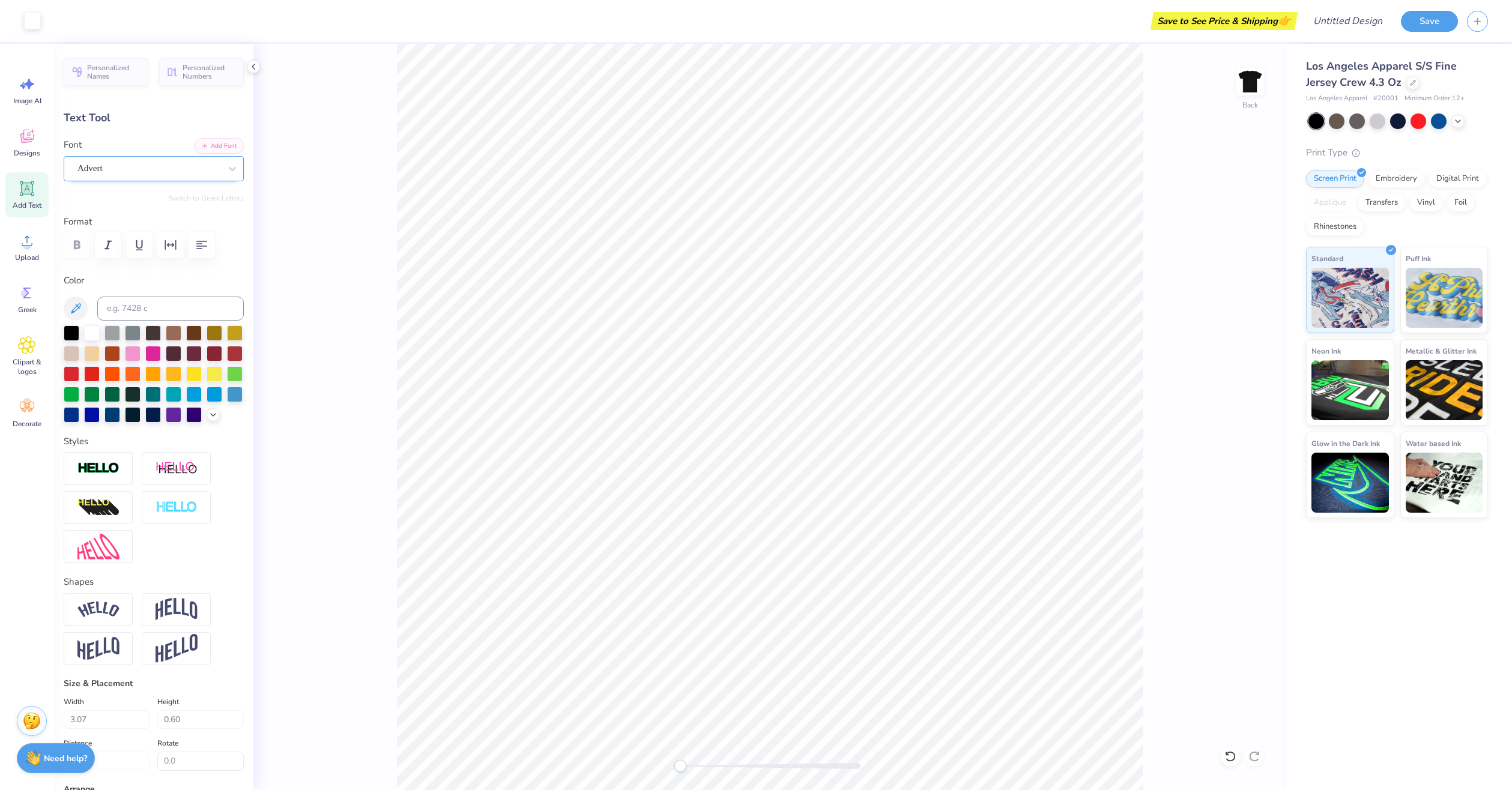
click at [126, 157] on div "Advert" at bounding box center [154, 169] width 180 height 25
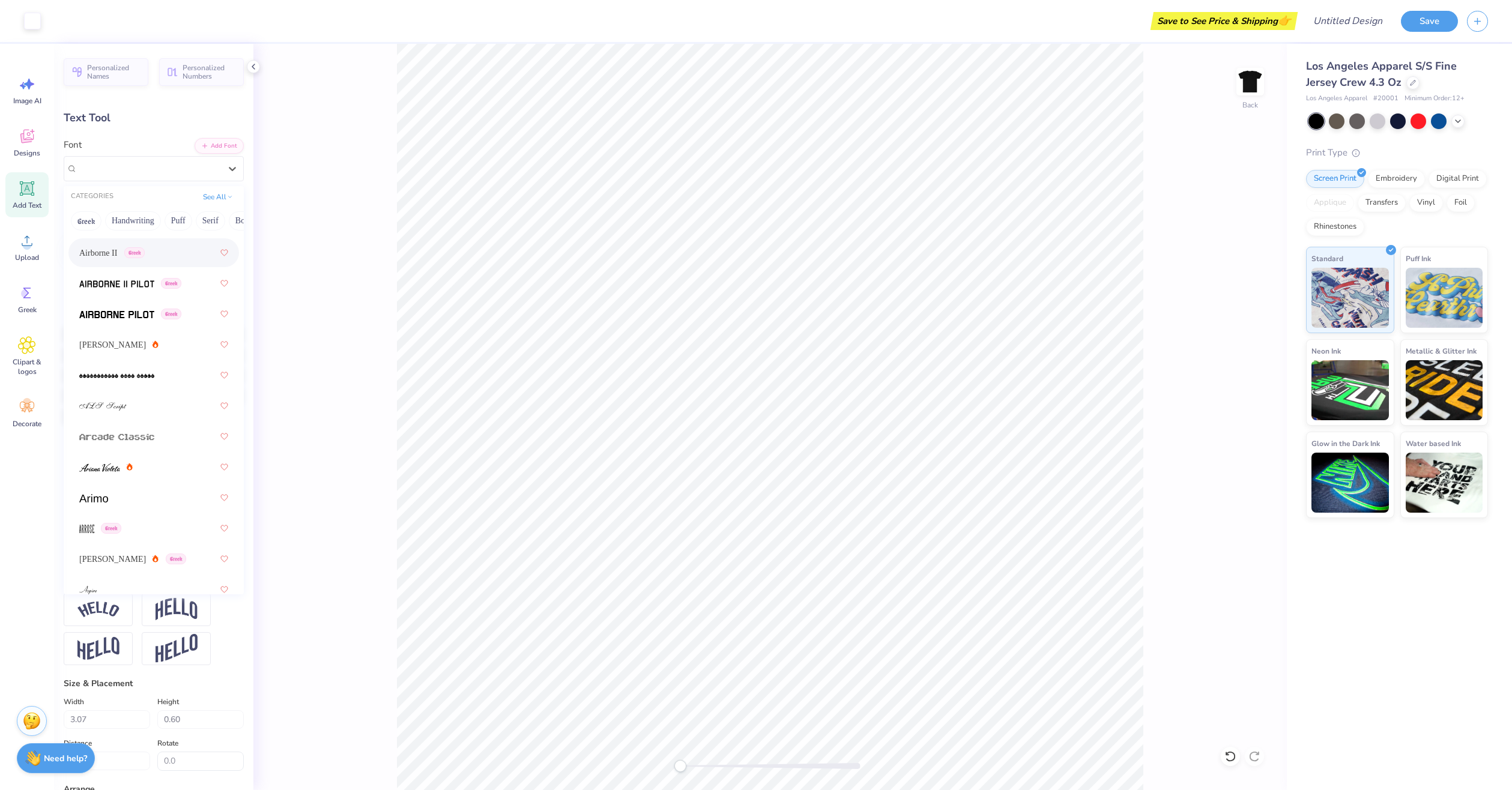
scroll to position [360, 0]
click at [120, 501] on div "Greek" at bounding box center [153, 488] width 170 height 29
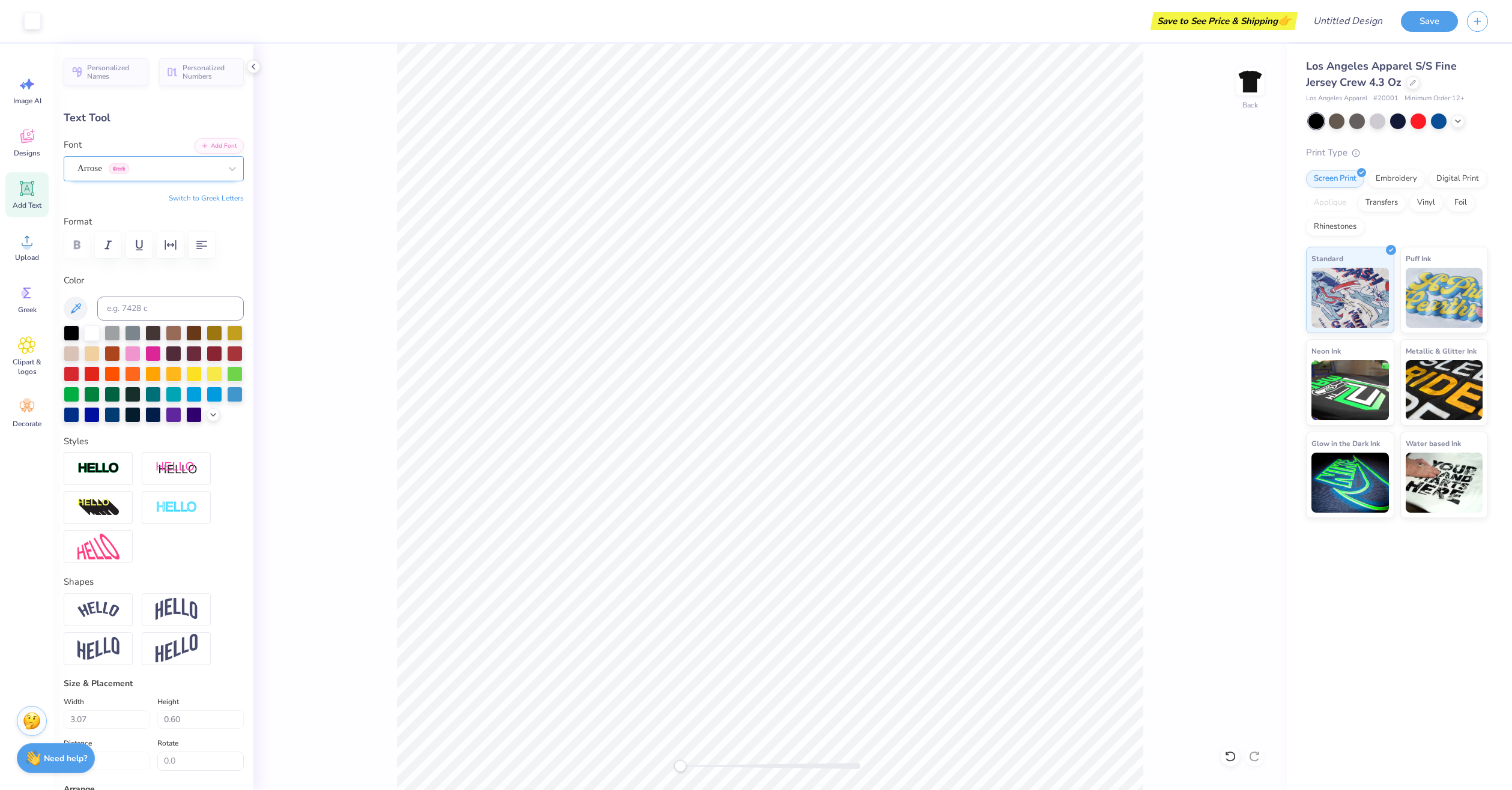
click at [132, 170] on div "Arrose Greek" at bounding box center [148, 168] width 146 height 18
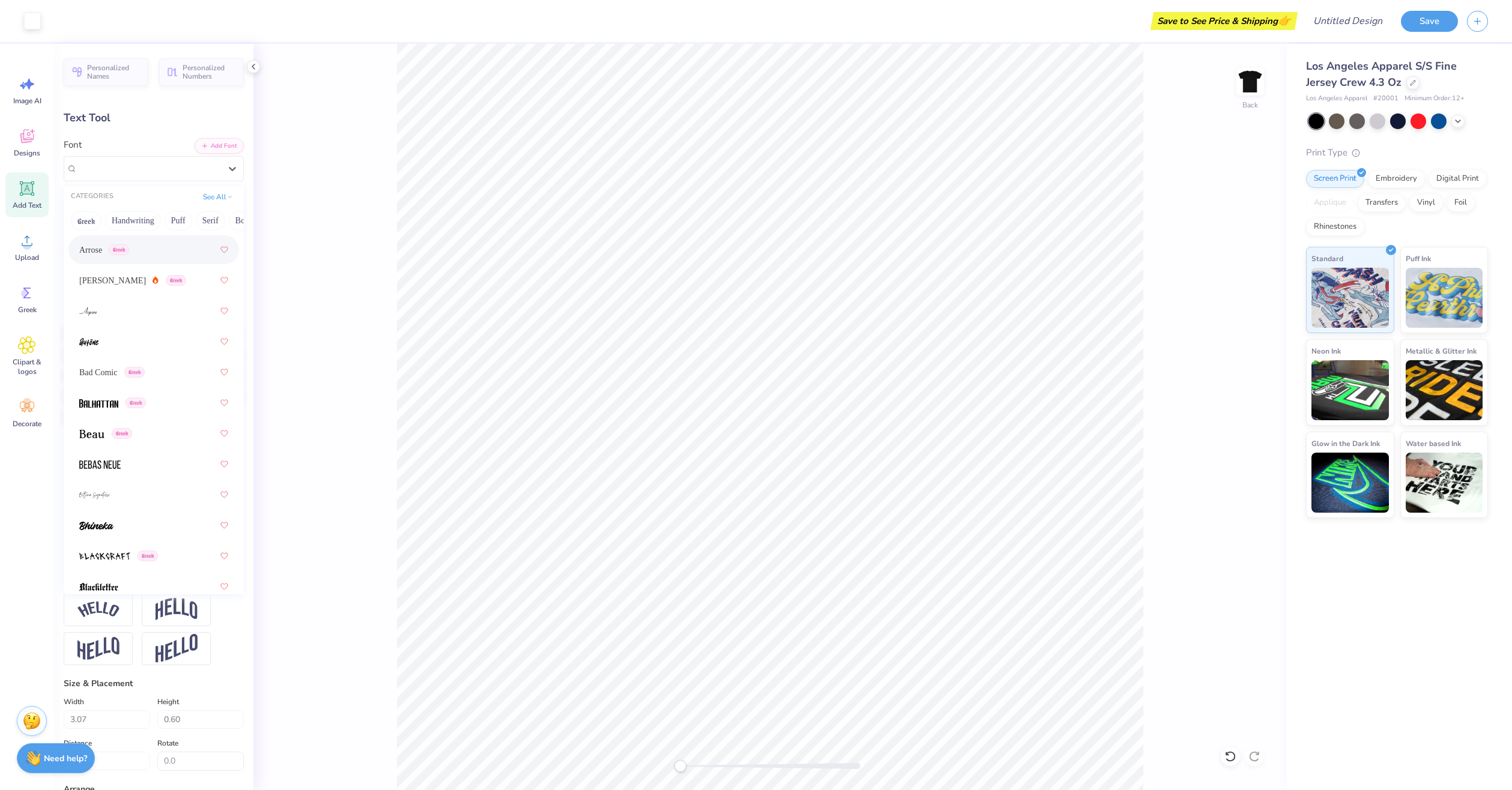
scroll to position [660, 0]
click at [122, 352] on div "Greek" at bounding box center [154, 342] width 149 height 22
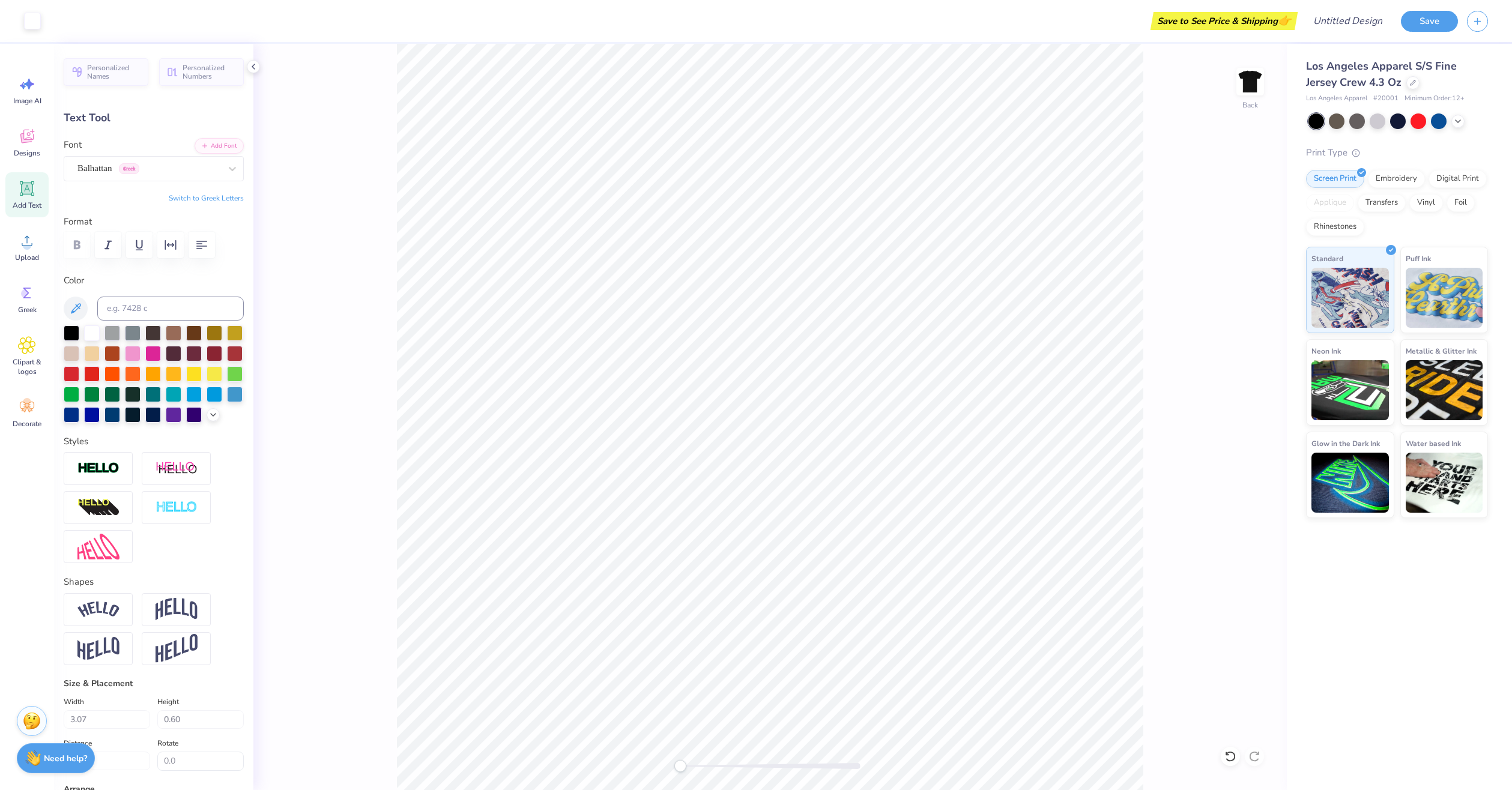
click at [127, 170] on div "Balhattan Greek" at bounding box center [148, 168] width 146 height 18
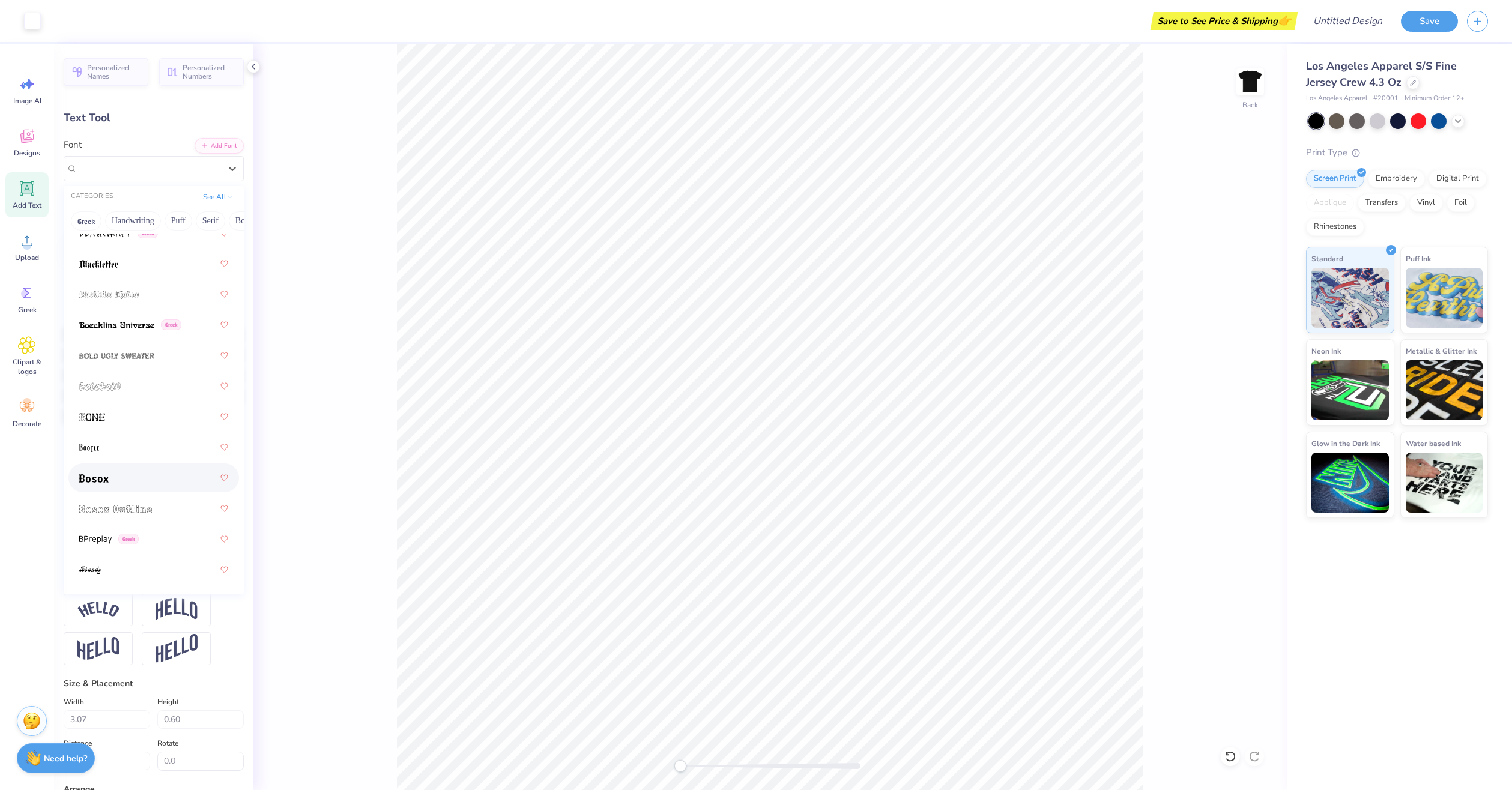
scroll to position [960, 0]
drag, startPoint x: 132, startPoint y: 459, endPoint x: 125, endPoint y: 451, distance: 10.6
click at [125, 451] on div at bounding box center [153, 439] width 170 height 29
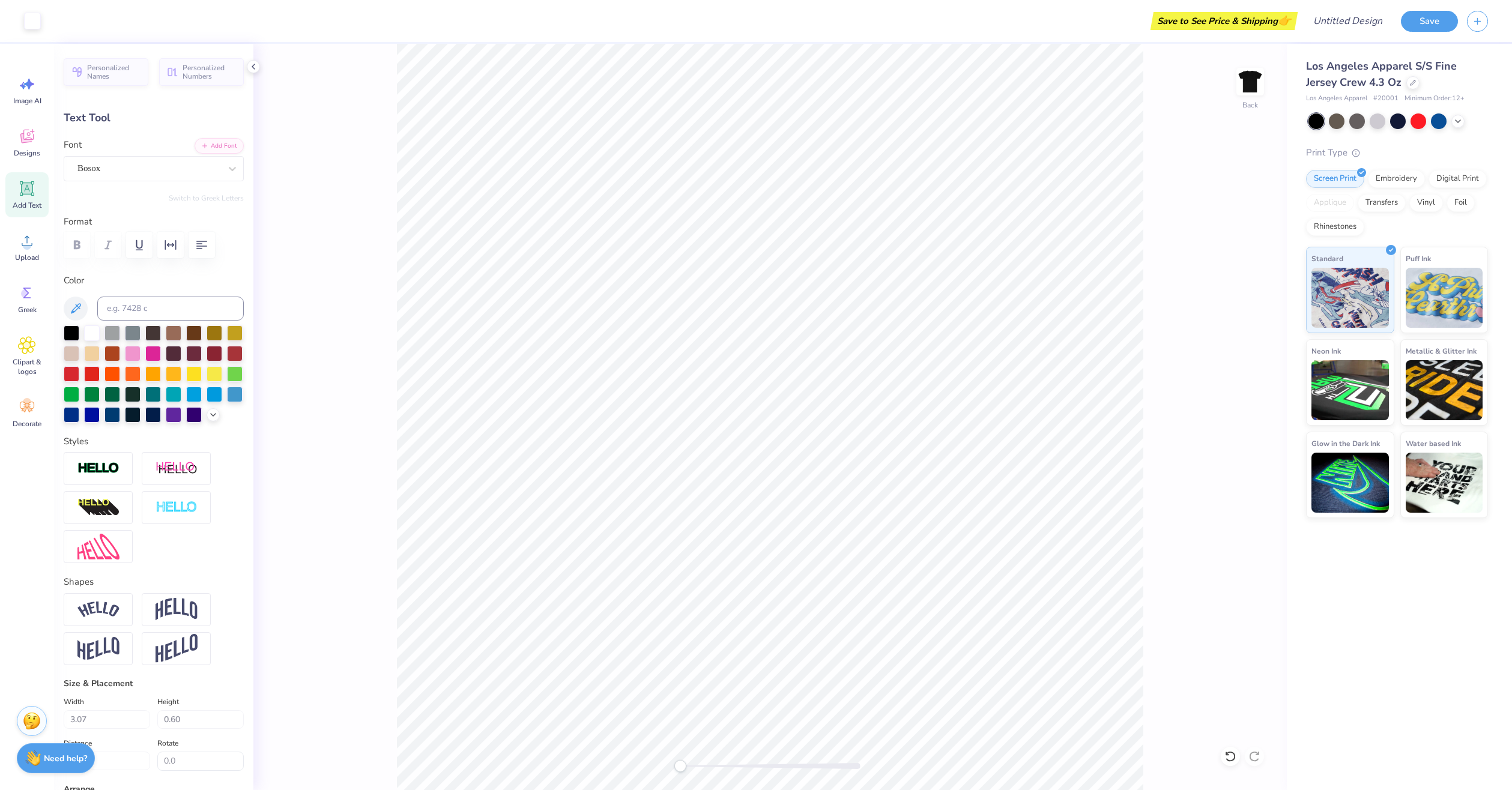
type input "2.08"
type input "0.47"
type input "3.29"
type input "2.39"
type input "0.54"
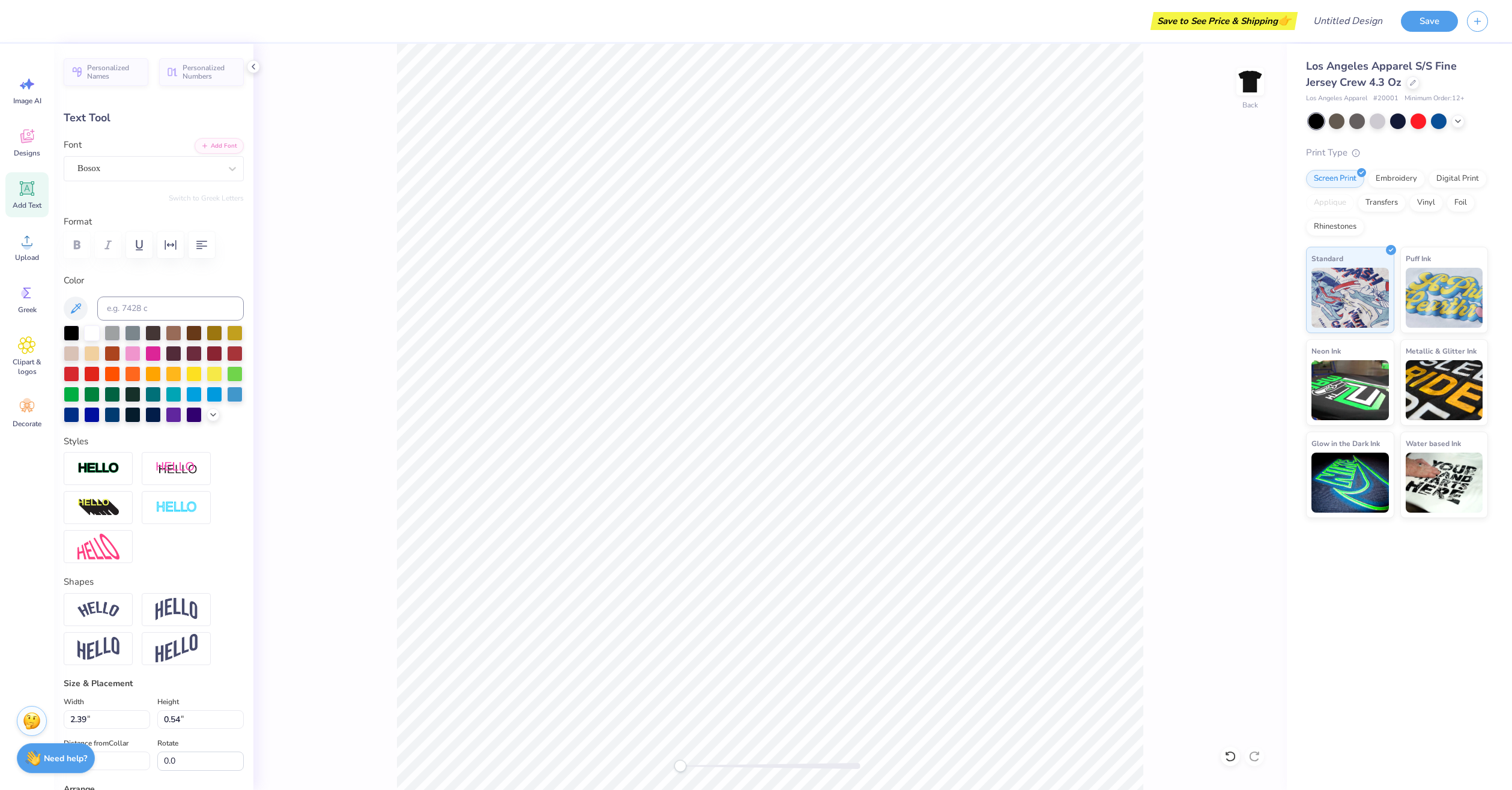
click at [1156, 297] on div "Back" at bounding box center [769, 416] width 1033 height 746
click at [132, 69] on span "Personalized Names" at bounding box center [114, 70] width 54 height 17
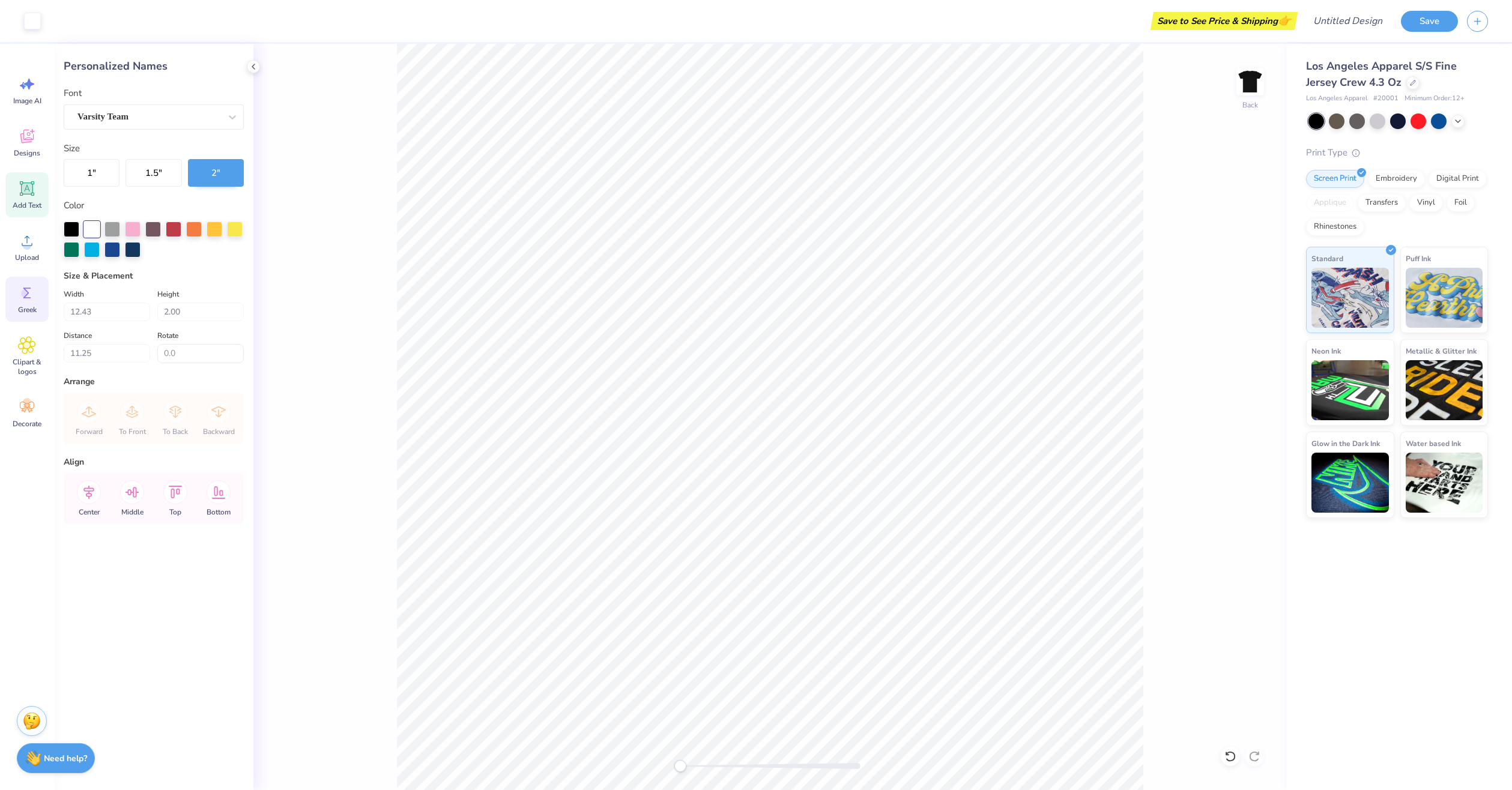
click at [25, 320] on div "Greek" at bounding box center [27, 299] width 43 height 45
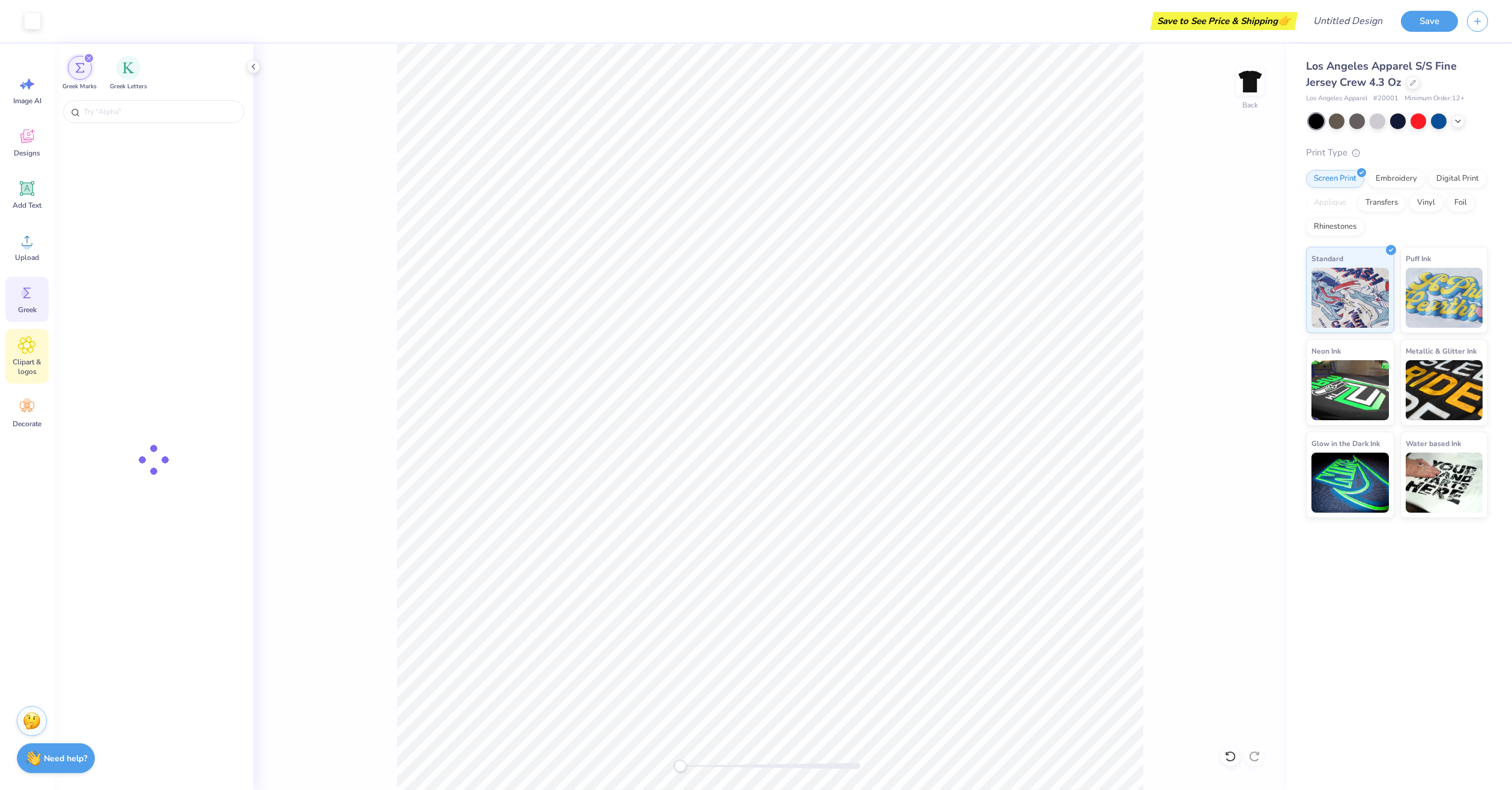
click at [31, 347] on icon at bounding box center [27, 345] width 17 height 17
click at [40, 422] on span "Decorate" at bounding box center [27, 424] width 29 height 10
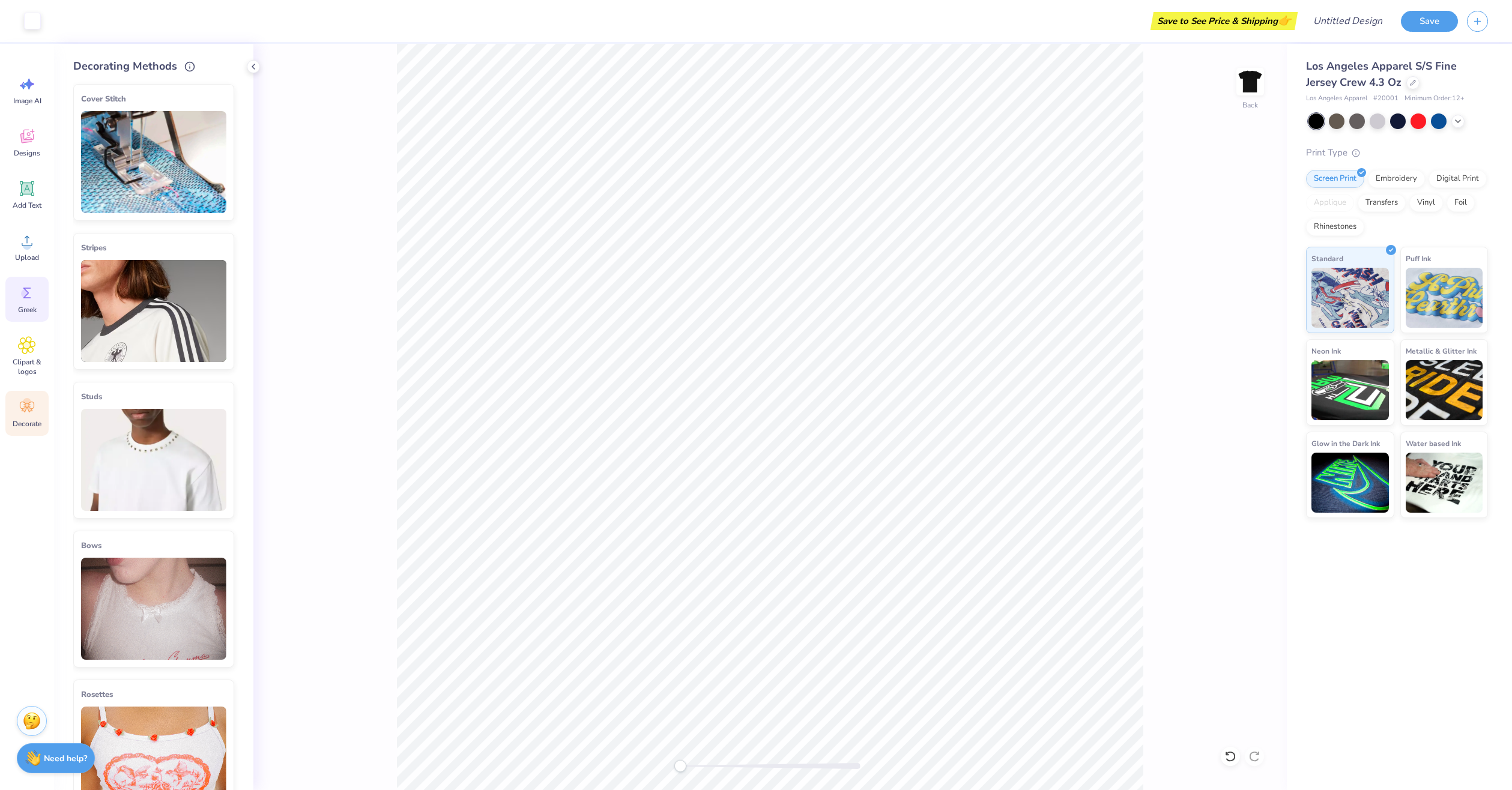
click at [30, 302] on icon at bounding box center [27, 293] width 18 height 18
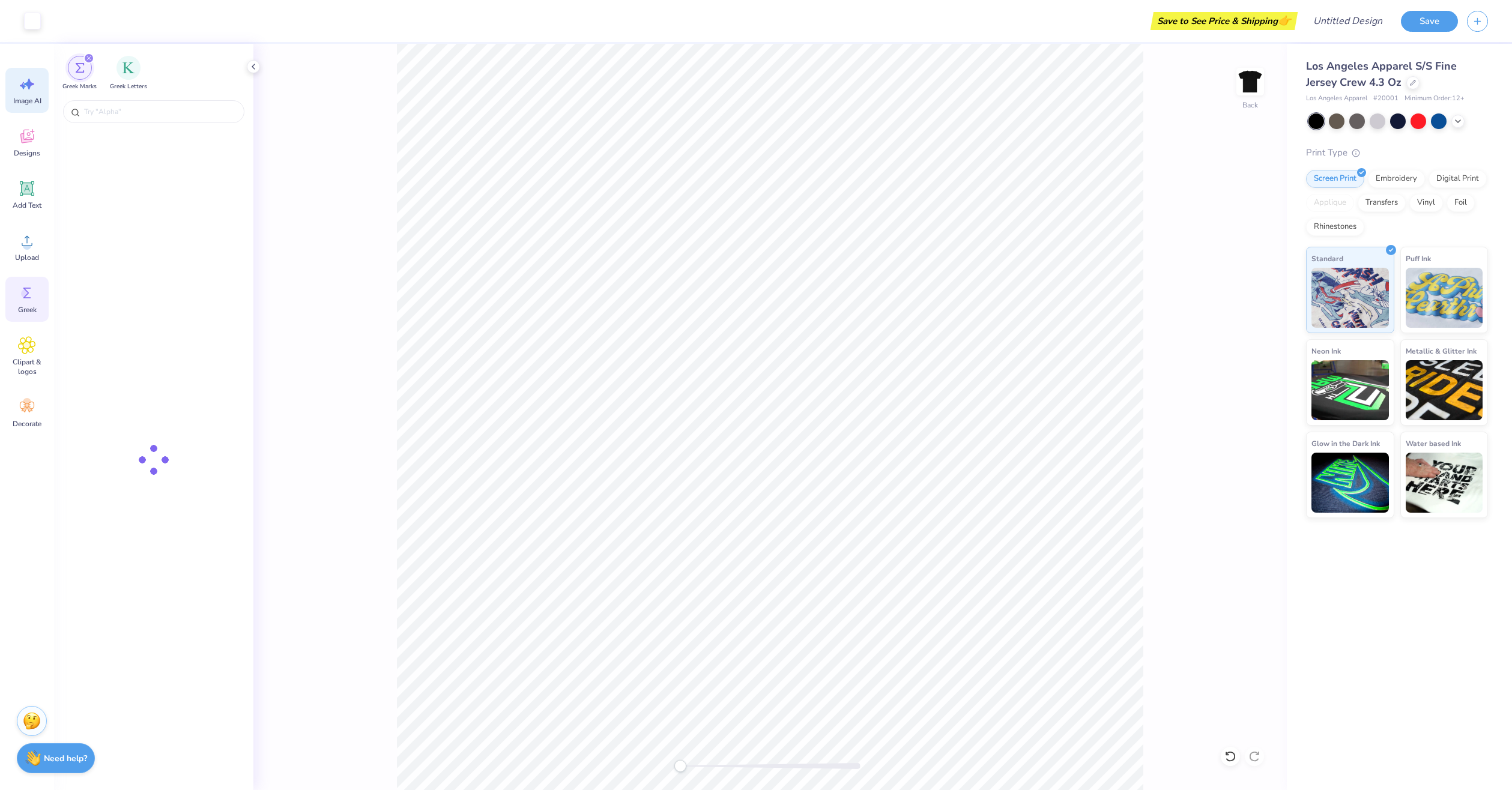
drag, startPoint x: 22, startPoint y: 121, endPoint x: 24, endPoint y: 112, distance: 9.2
click at [23, 119] on div "Image AI Designs Add Text Upload Greek Clipart & logos Decorate" at bounding box center [27, 251] width 43 height 368
click at [25, 105] on div "Image AI" at bounding box center [27, 90] width 43 height 45
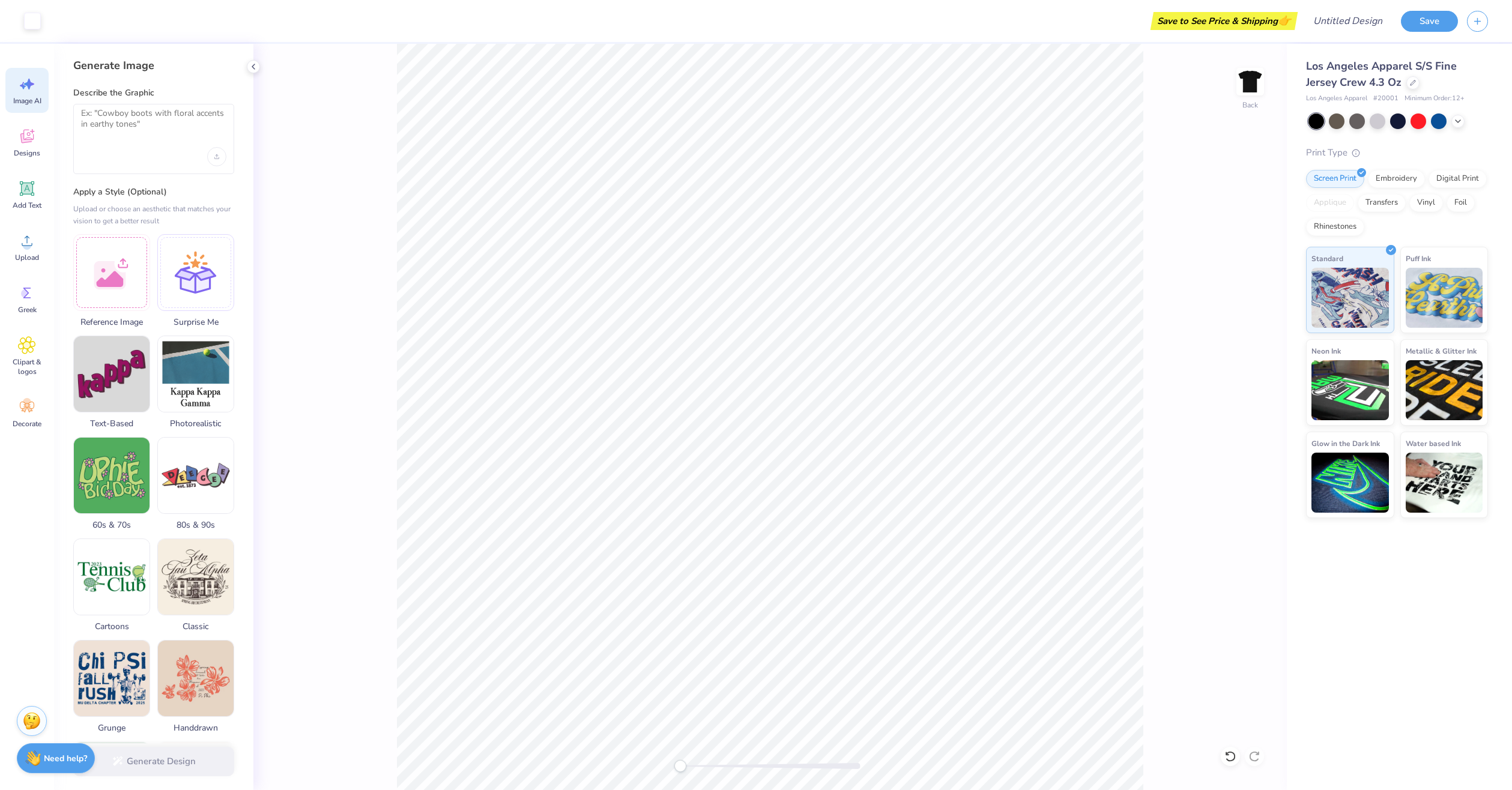
click at [141, 145] on div at bounding box center [153, 139] width 161 height 70
click at [122, 121] on textarea at bounding box center [153, 123] width 146 height 30
drag, startPoint x: 141, startPoint y: 137, endPoint x: 158, endPoint y: 148, distance: 20.2
click at [94, 137] on textarea at bounding box center [153, 123] width 146 height 30
click at [216, 161] on div "Upload image" at bounding box center [217, 156] width 19 height 19
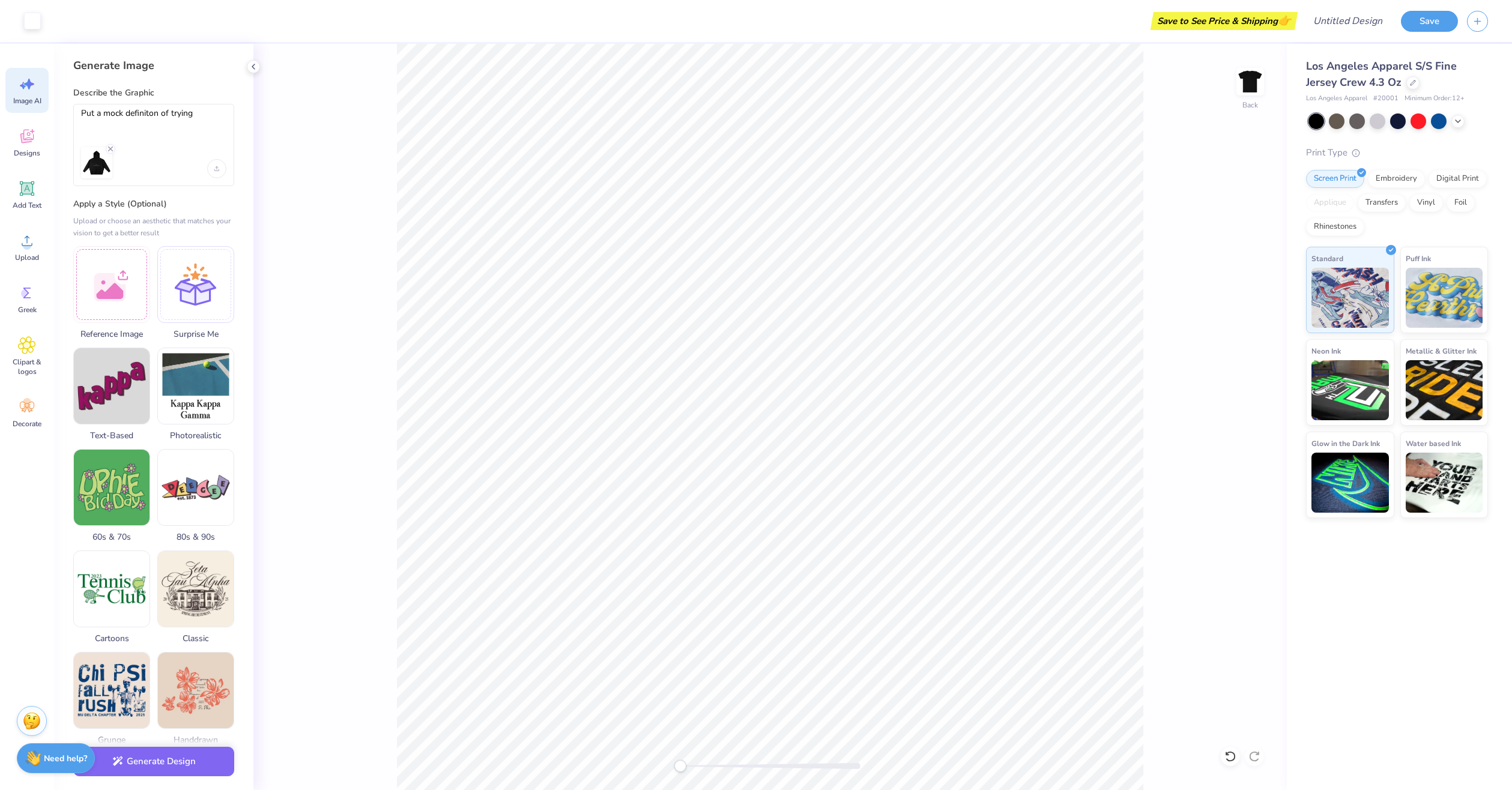
click at [158, 157] on div at bounding box center [143, 162] width 126 height 31
click at [167, 769] on button "Generate Design" at bounding box center [153, 758] width 161 height 30
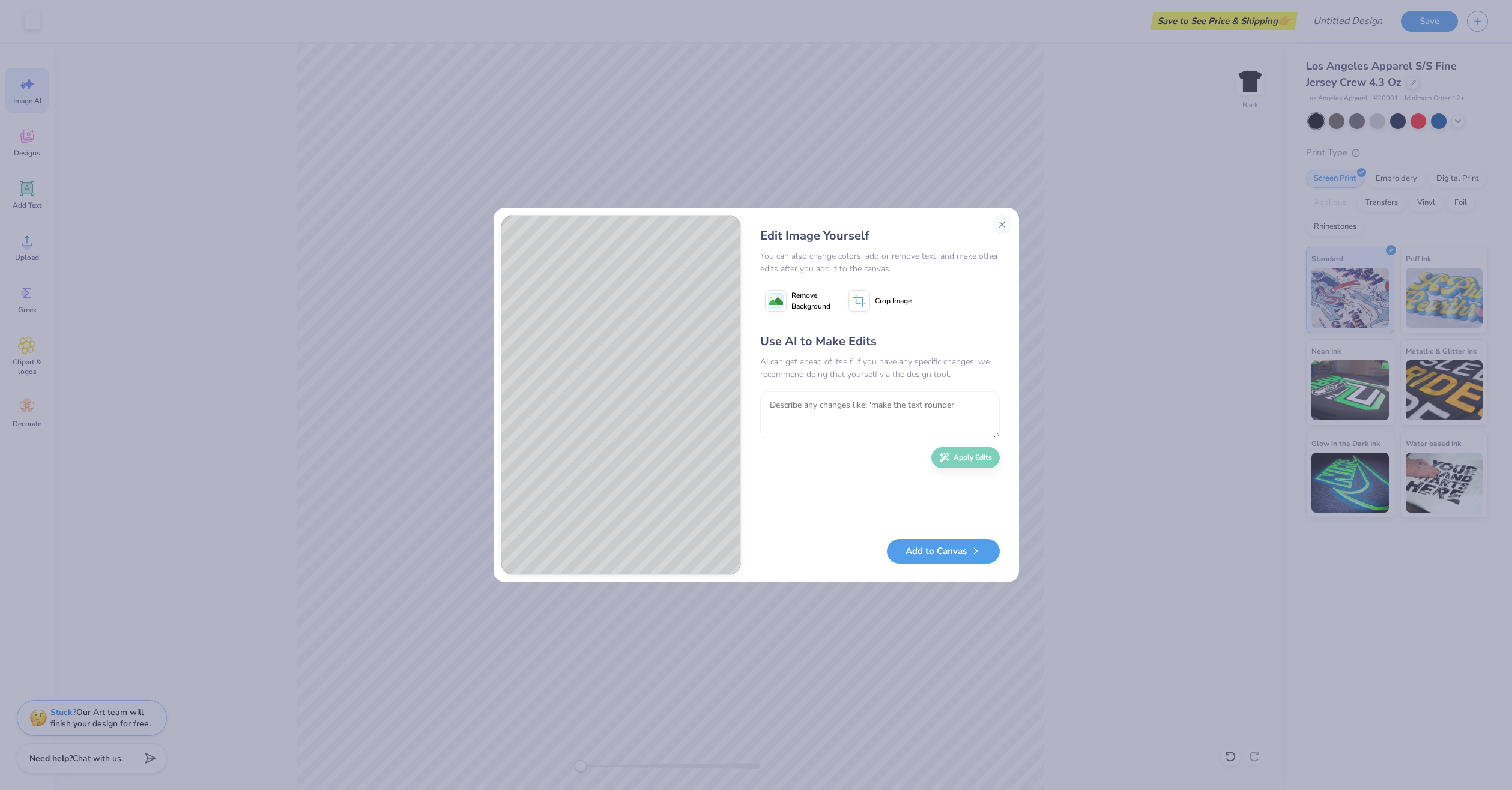
click at [885, 410] on textarea at bounding box center [880, 415] width 240 height 47
click at [876, 410] on textarea "To enrich screen reader interactions, please activate Accessibility in Grammarl…" at bounding box center [880, 415] width 240 height 47
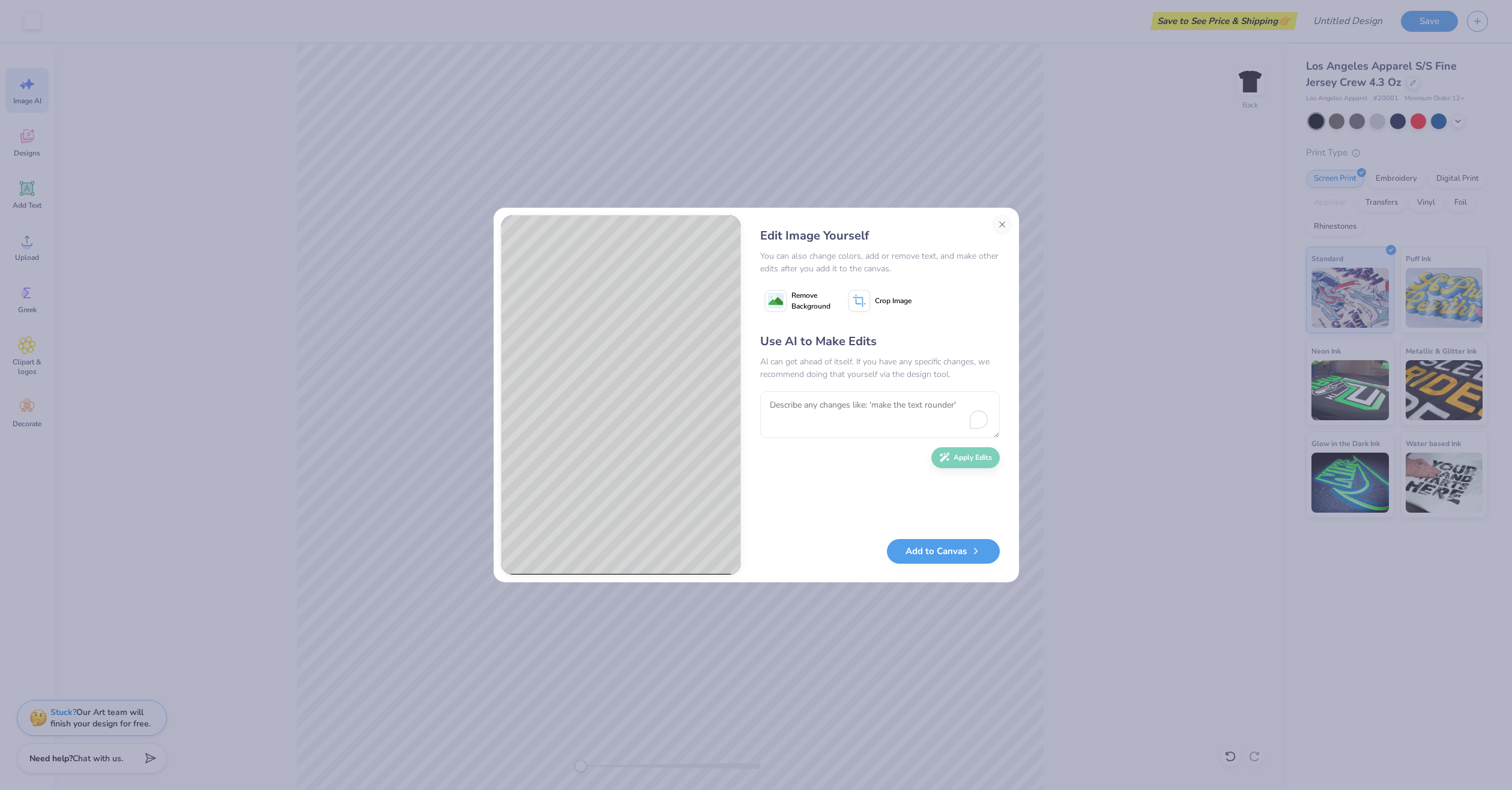
click at [807, 303] on span "Remove Background" at bounding box center [810, 300] width 39 height 22
click at [935, 560] on div "Add to Canvas" at bounding box center [880, 551] width 240 height 25
click at [866, 309] on icon at bounding box center [859, 300] width 22 height 22
click at [1002, 227] on button "Close" at bounding box center [1001, 224] width 19 height 19
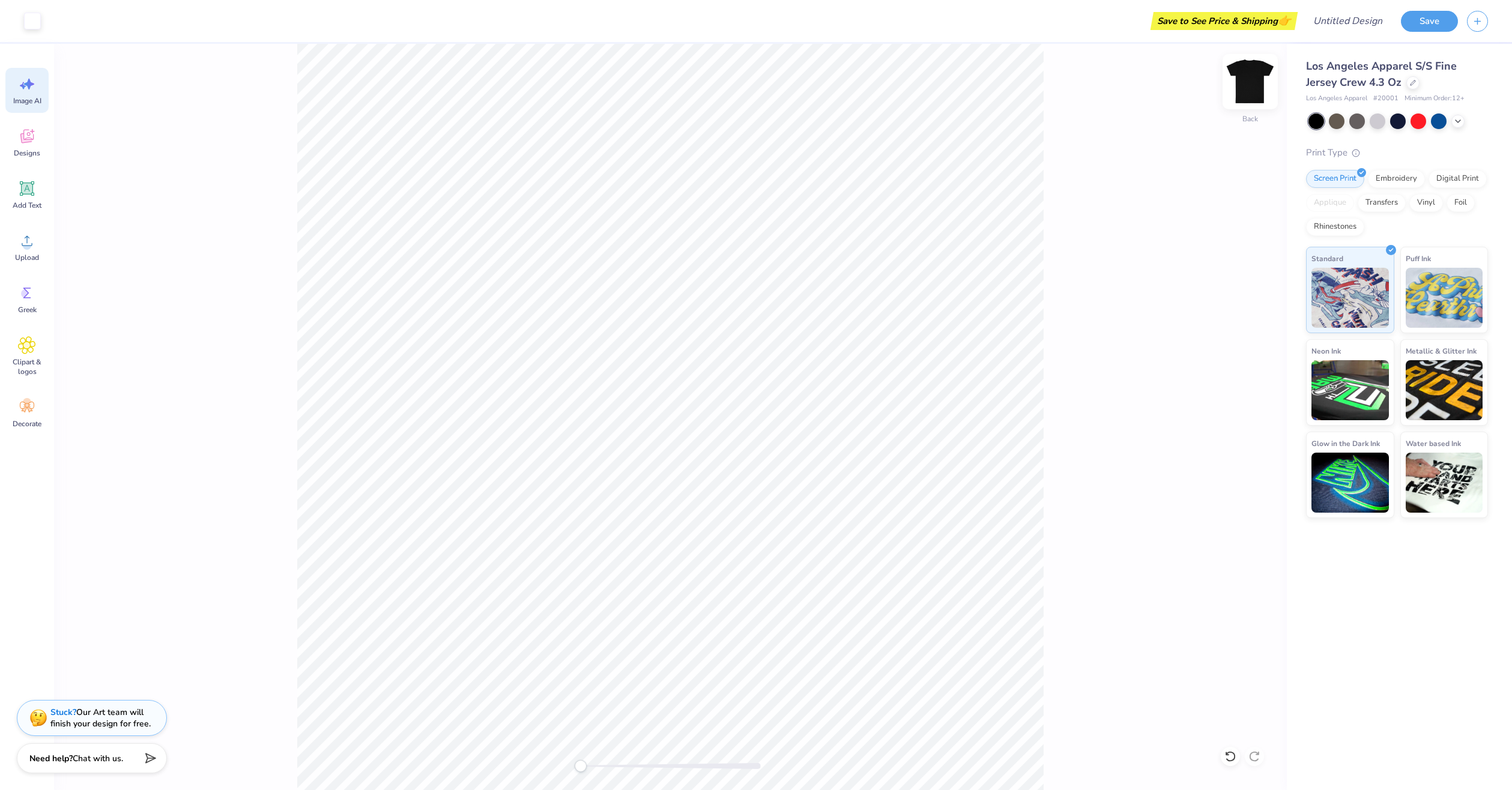
click at [1261, 84] on img at bounding box center [1250, 82] width 48 height 48
click at [1238, 88] on img at bounding box center [1250, 82] width 48 height 48
click at [1245, 91] on img at bounding box center [1250, 82] width 48 height 48
click at [32, 79] on icon at bounding box center [27, 84] width 18 height 18
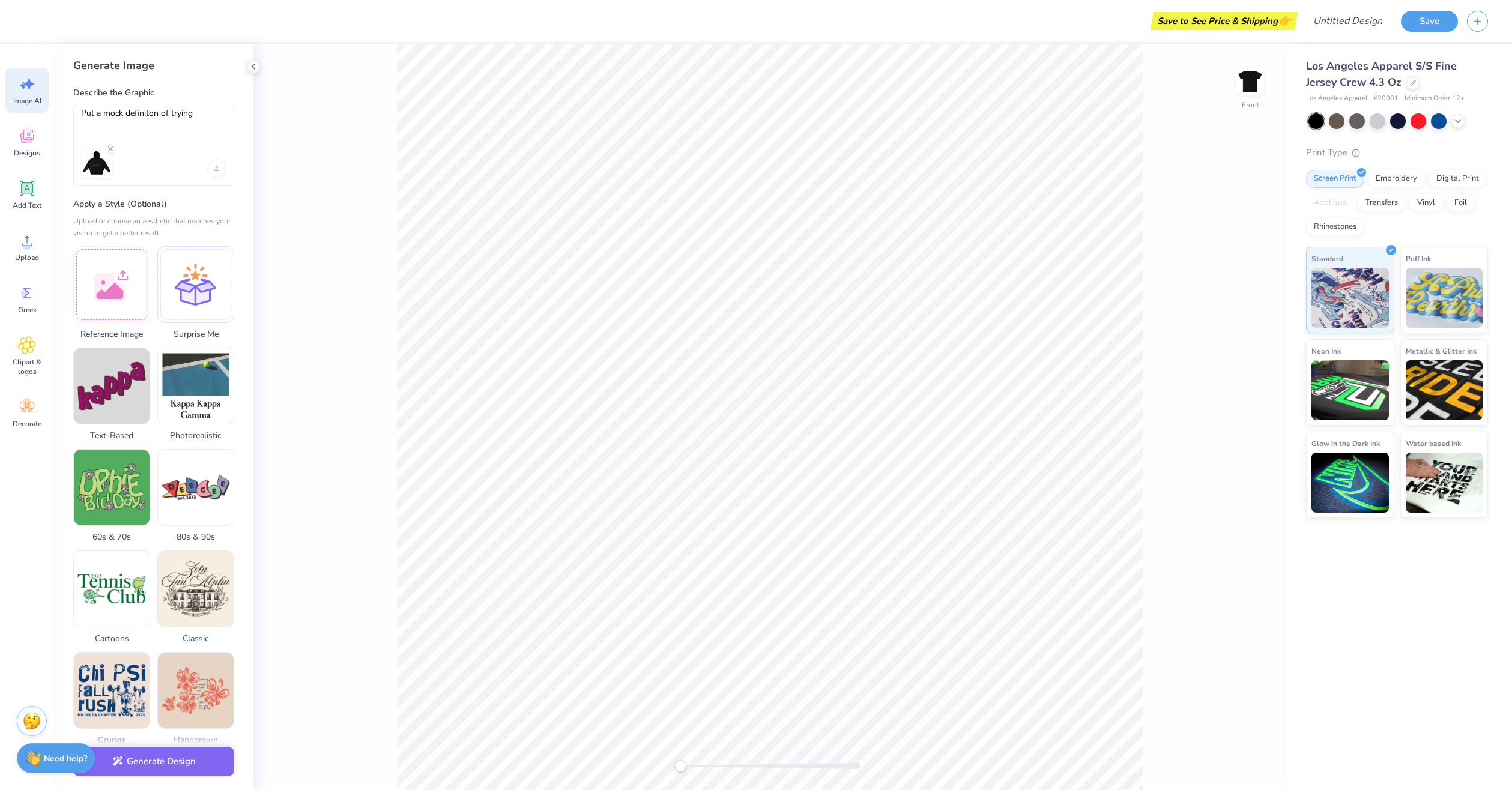
scroll to position [0, 0]
click at [137, 162] on div at bounding box center [143, 162] width 126 height 31
drag, startPoint x: 207, startPoint y: 108, endPoint x: 95, endPoint y: 157, distance: 122.2
click at [94, 157] on div "Put a mock definiton of trying" at bounding box center [153, 145] width 161 height 82
click at [113, 154] on div at bounding box center [143, 162] width 126 height 31
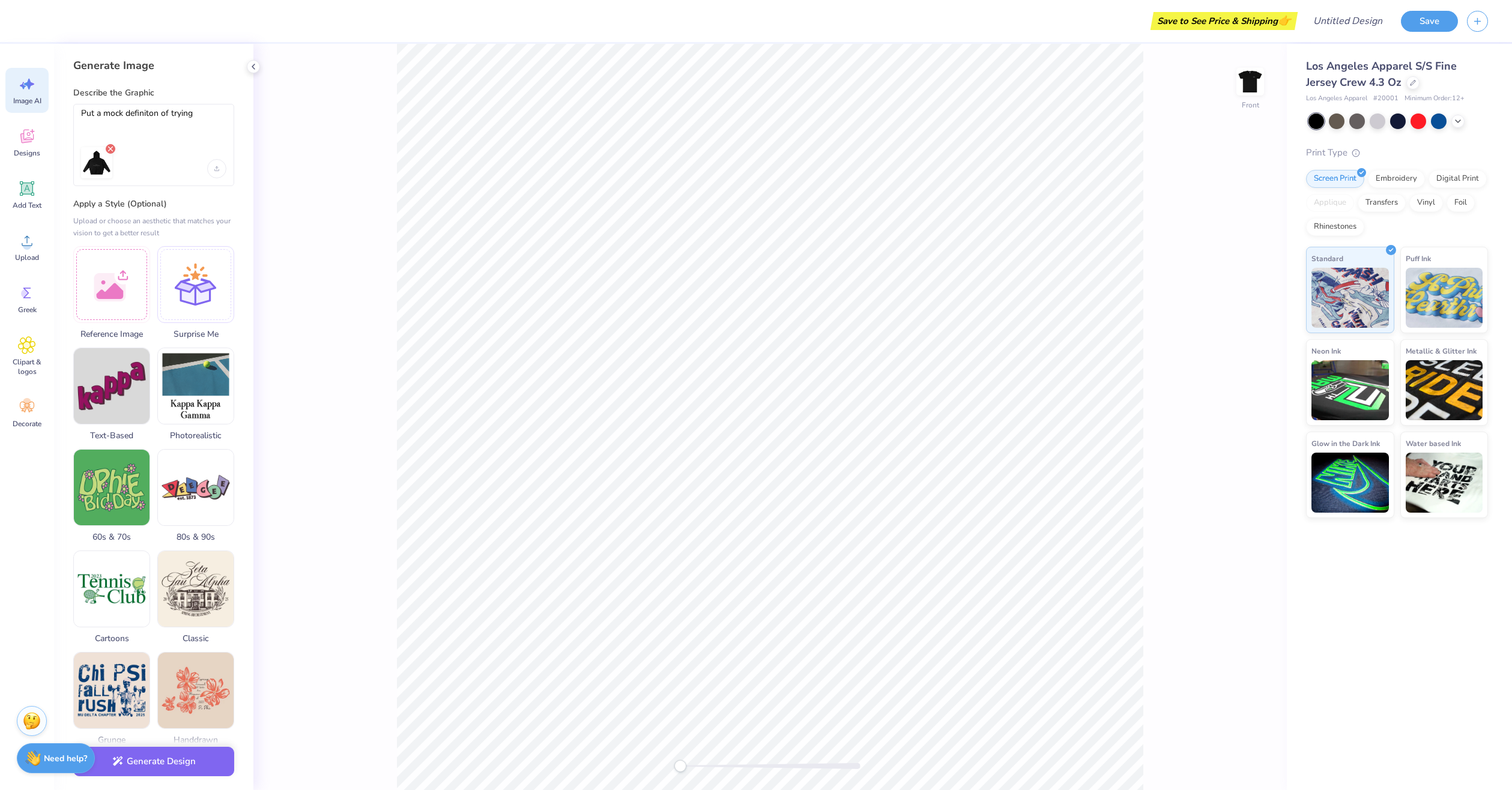
click at [110, 148] on line "Remove uploaded image" at bounding box center [111, 148] width 4 height 4
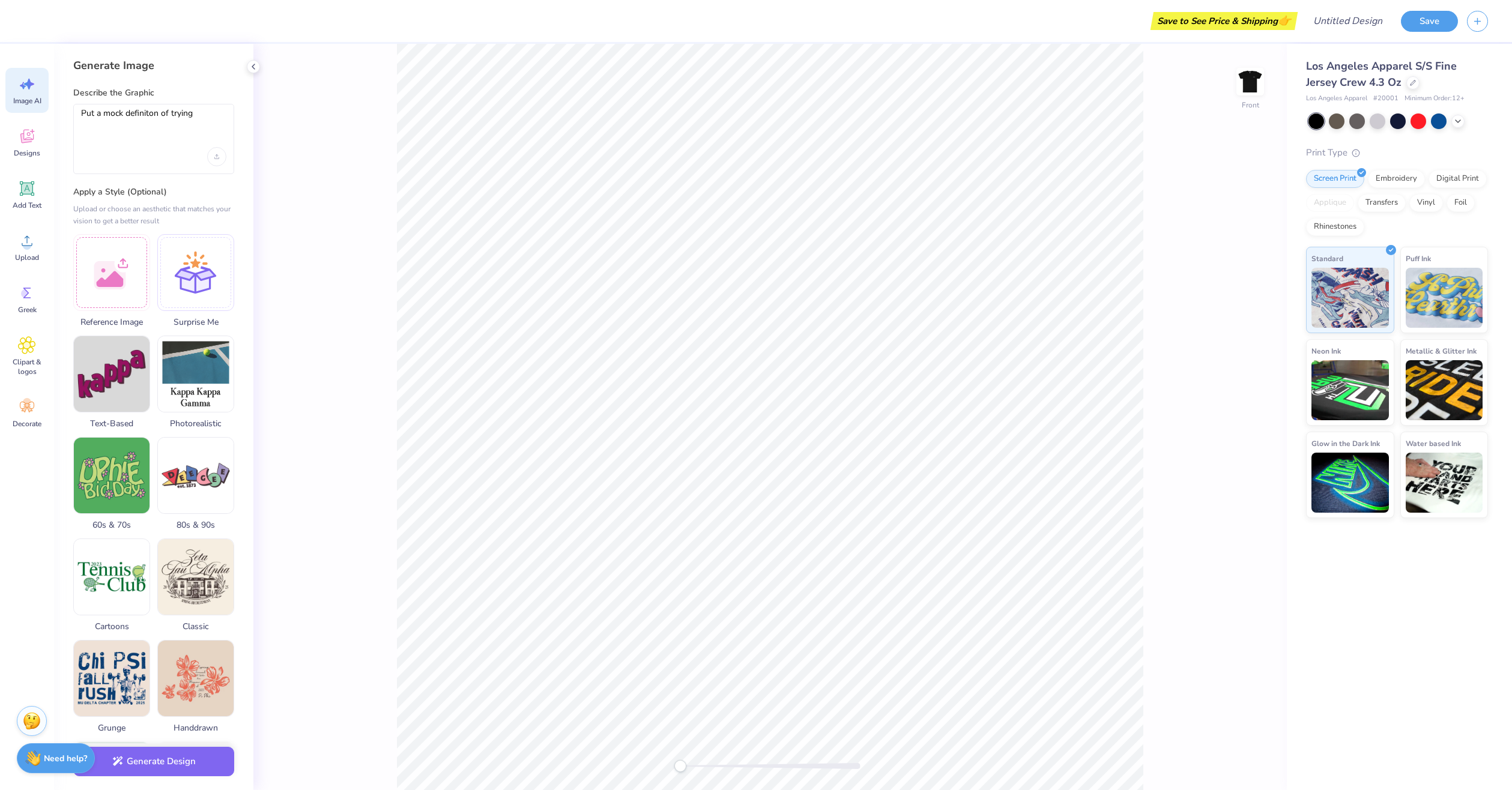
click at [219, 167] on div "Put a mock definiton of trying" at bounding box center [153, 139] width 161 height 70
click at [219, 164] on div "Upload image" at bounding box center [217, 156] width 19 height 19
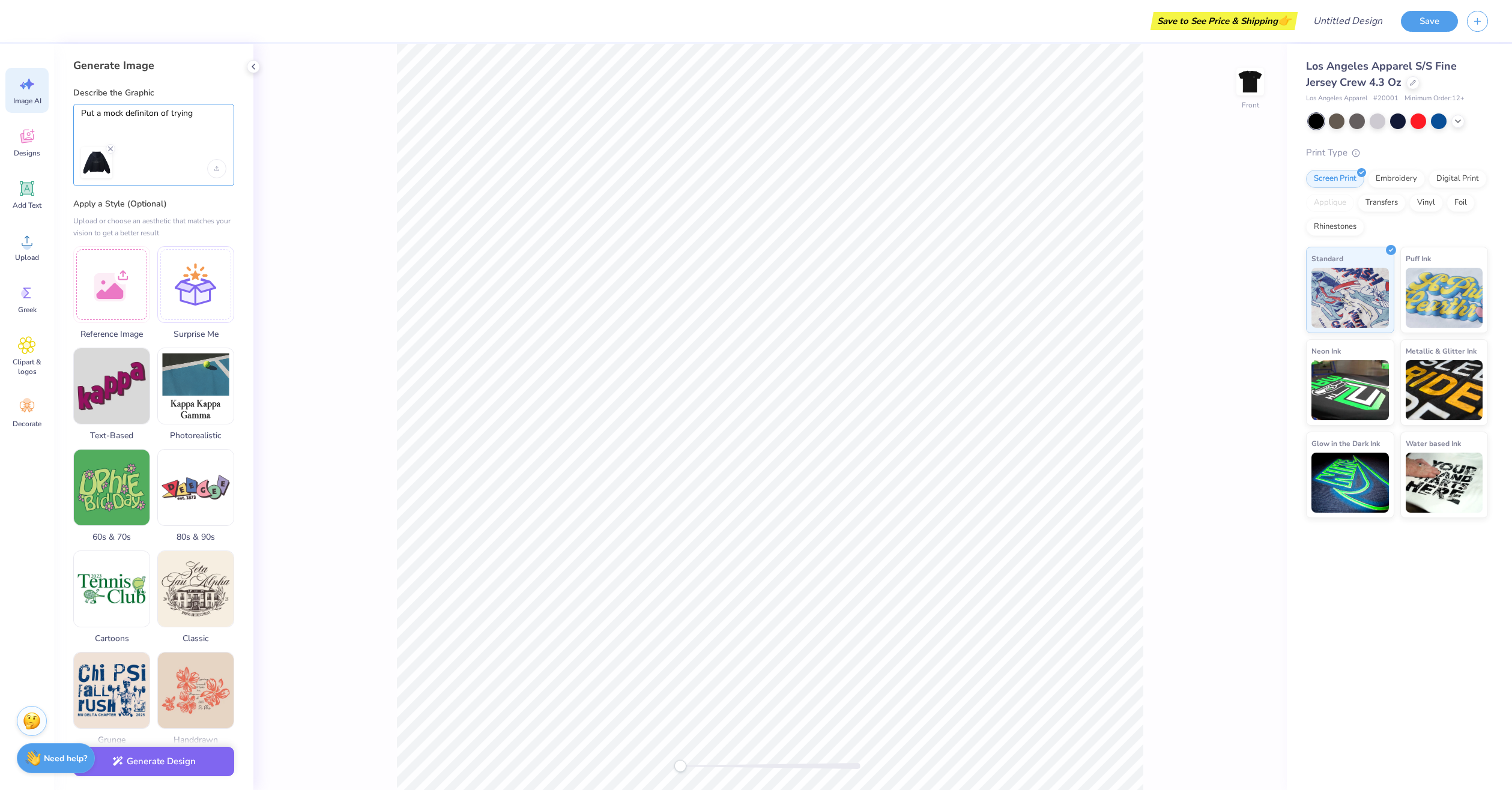
click at [214, 116] on textarea "Put a mock definiton of trying" at bounding box center [153, 123] width 146 height 30
click at [124, 115] on textarea "Put a mock definiton of trying" at bounding box center [153, 123] width 146 height 30
click at [117, 116] on textarea "Put a definiton of trying" at bounding box center [153, 123] width 146 height 30
click at [186, 125] on textarea "Put a deffiniton of trying" at bounding box center [153, 123] width 146 height 30
click at [101, 110] on textarea "Put a deffiniton of trying" at bounding box center [153, 123] width 146 height 30
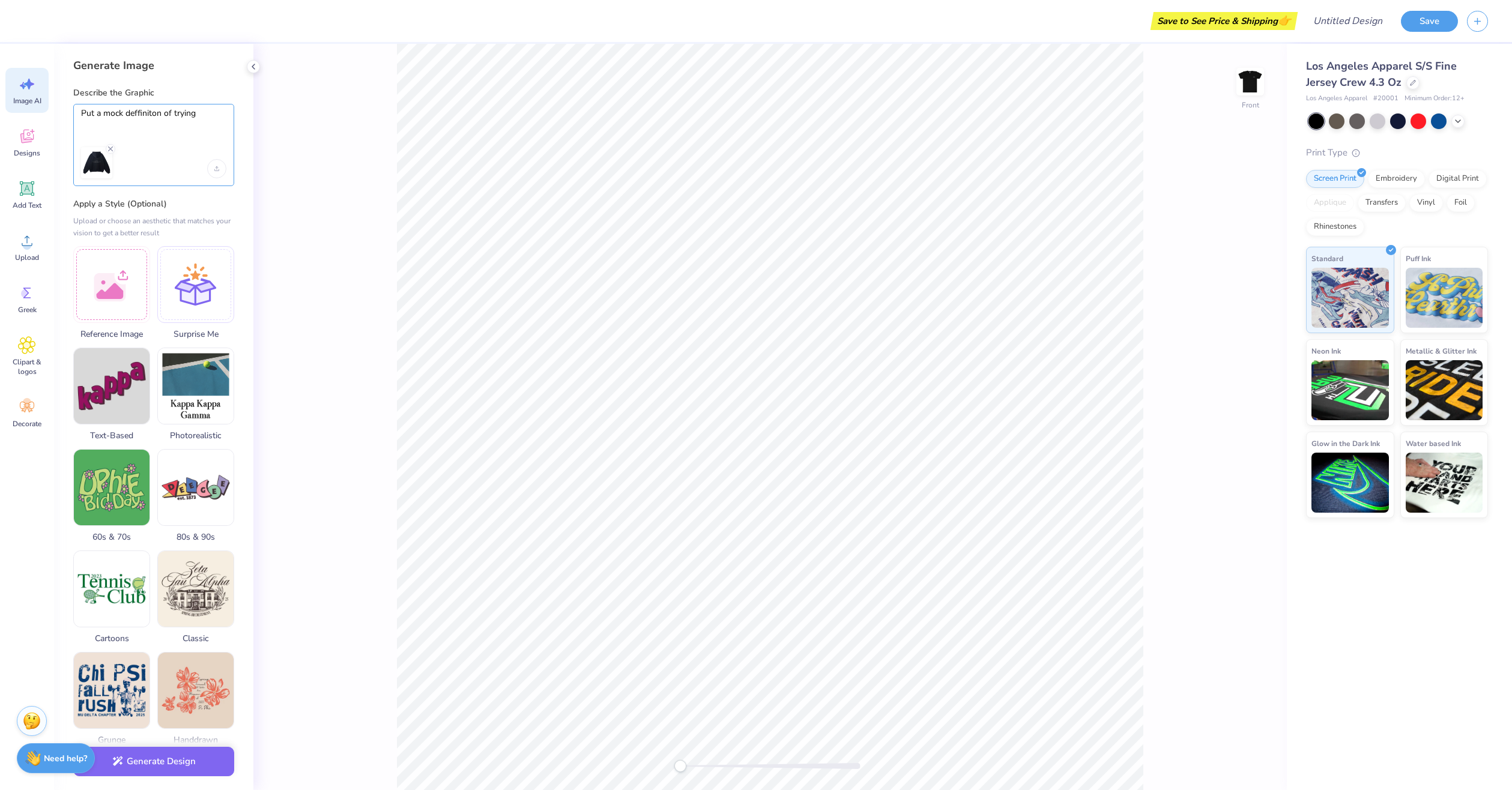
click at [207, 129] on textarea "Put a mock deffiniton of trying" at bounding box center [153, 123] width 146 height 30
click at [212, 109] on textarea "Put a mock deffiniton of trying" at bounding box center [153, 123] width 146 height 30
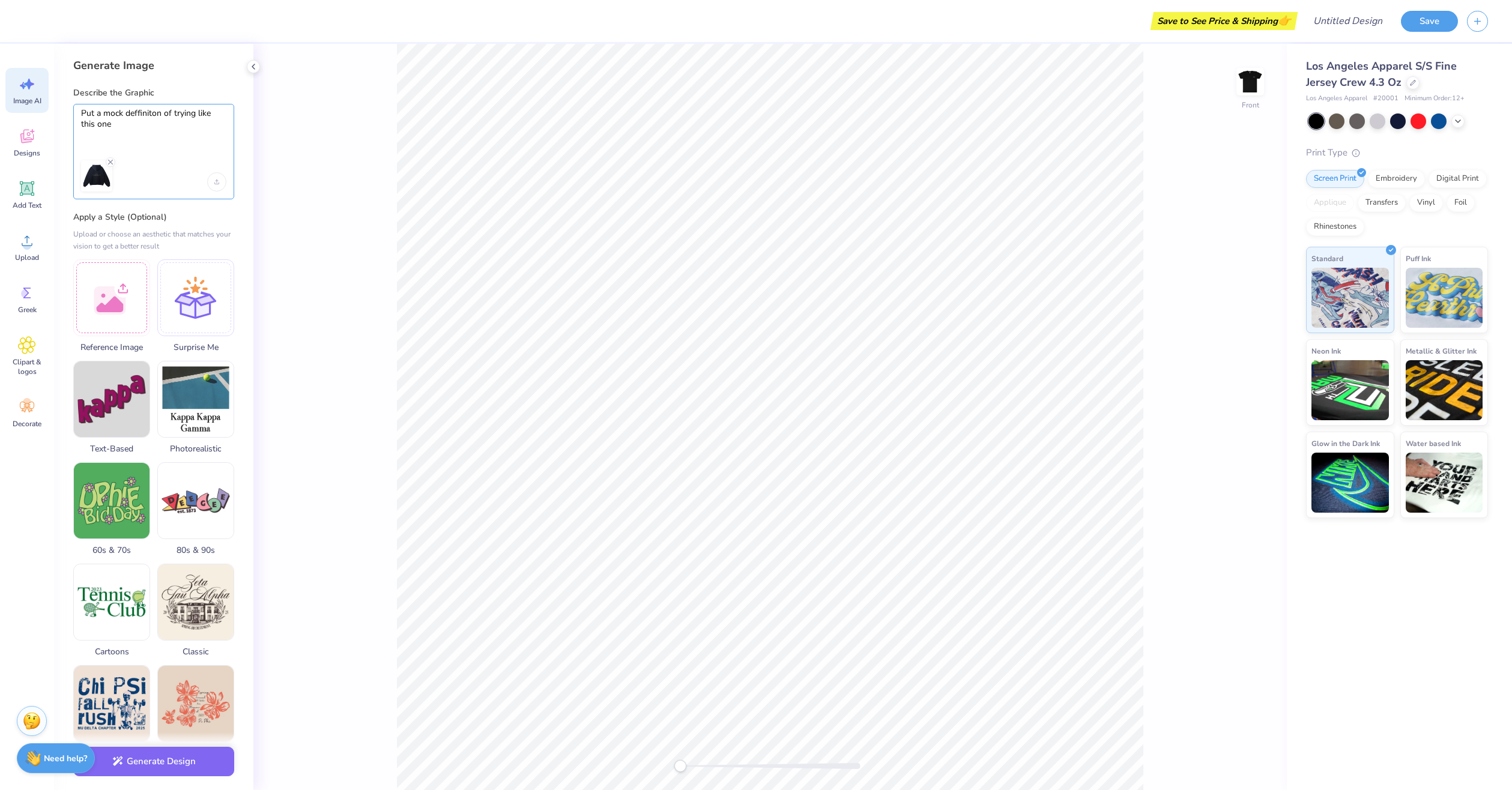
type textarea "Put a mock deffiniton of trying like this one"
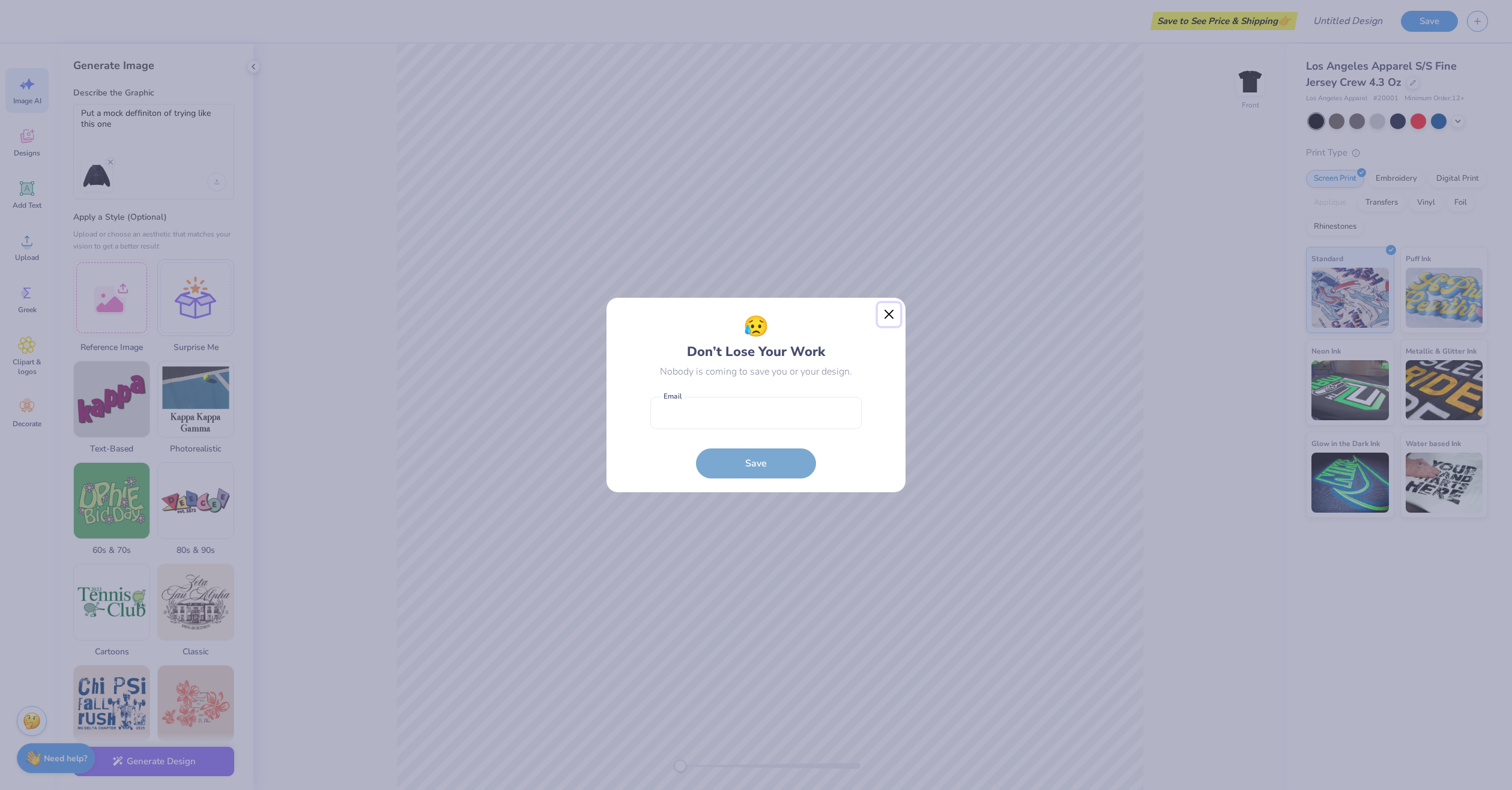
click at [883, 319] on button "Close" at bounding box center [889, 314] width 23 height 22
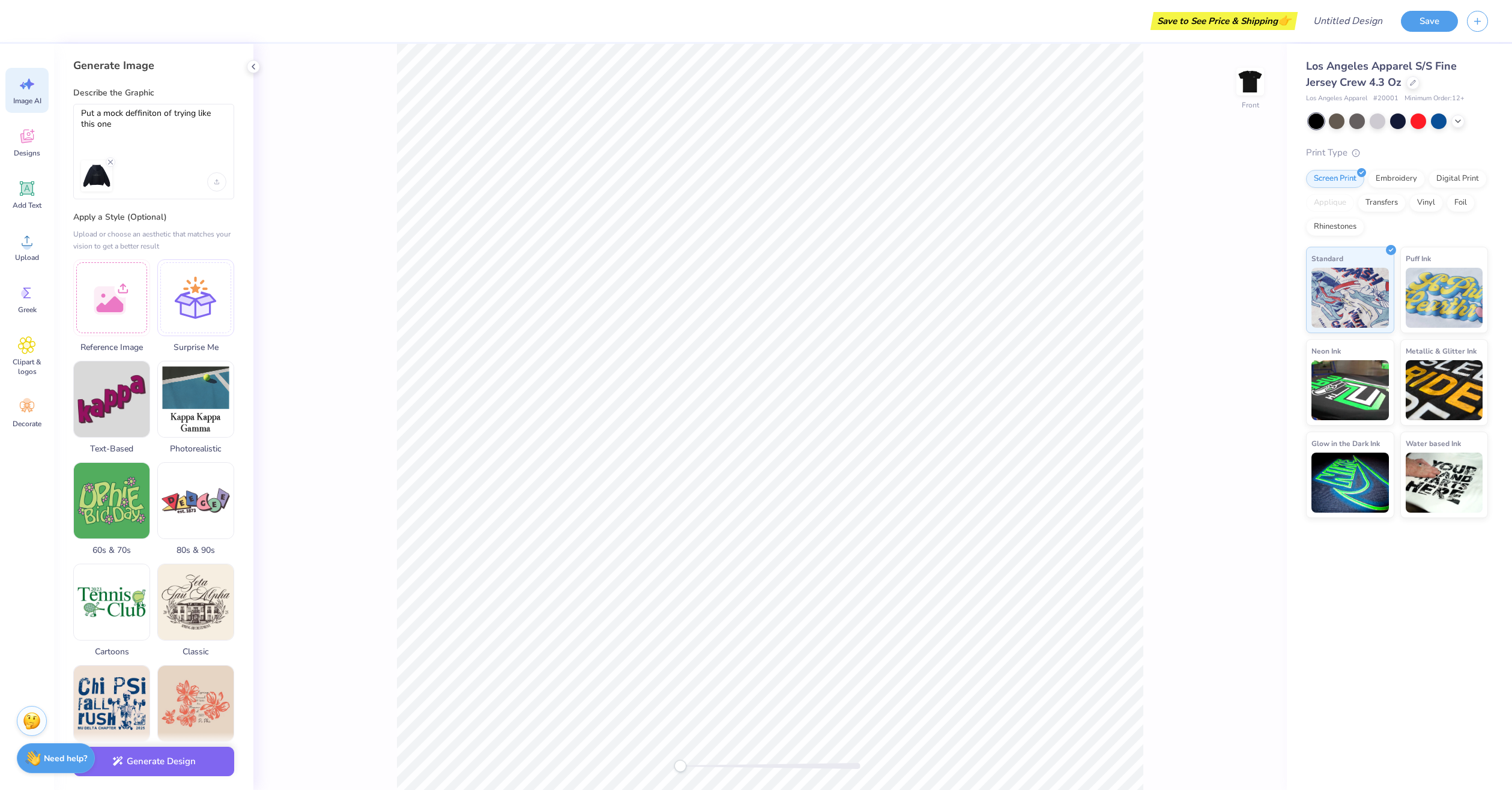
click at [229, 185] on div "Put a mock deffiniton of trying like this one" at bounding box center [153, 152] width 161 height 96
click at [221, 183] on div "Upload image" at bounding box center [217, 181] width 19 height 19
click at [183, 758] on button "Generate Design" at bounding box center [153, 758] width 161 height 30
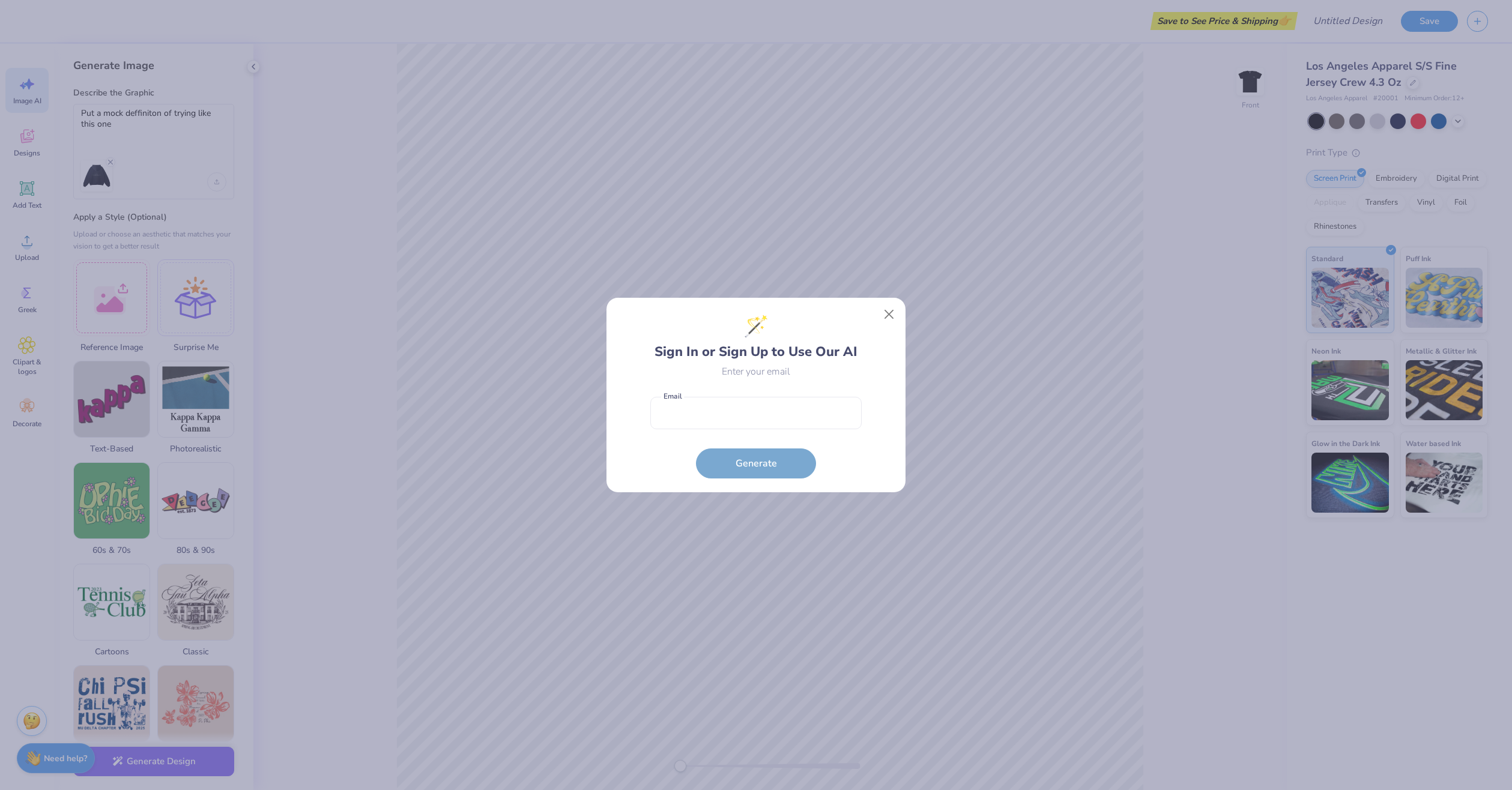
click at [791, 391] on form "Email is a required field Email Generate" at bounding box center [756, 435] width 212 height 89
click at [786, 416] on input "email" at bounding box center [756, 413] width 212 height 33
type input "[EMAIL_ADDRESS][DOMAIN_NAME]"
click at [776, 470] on button "Generate" at bounding box center [756, 460] width 120 height 30
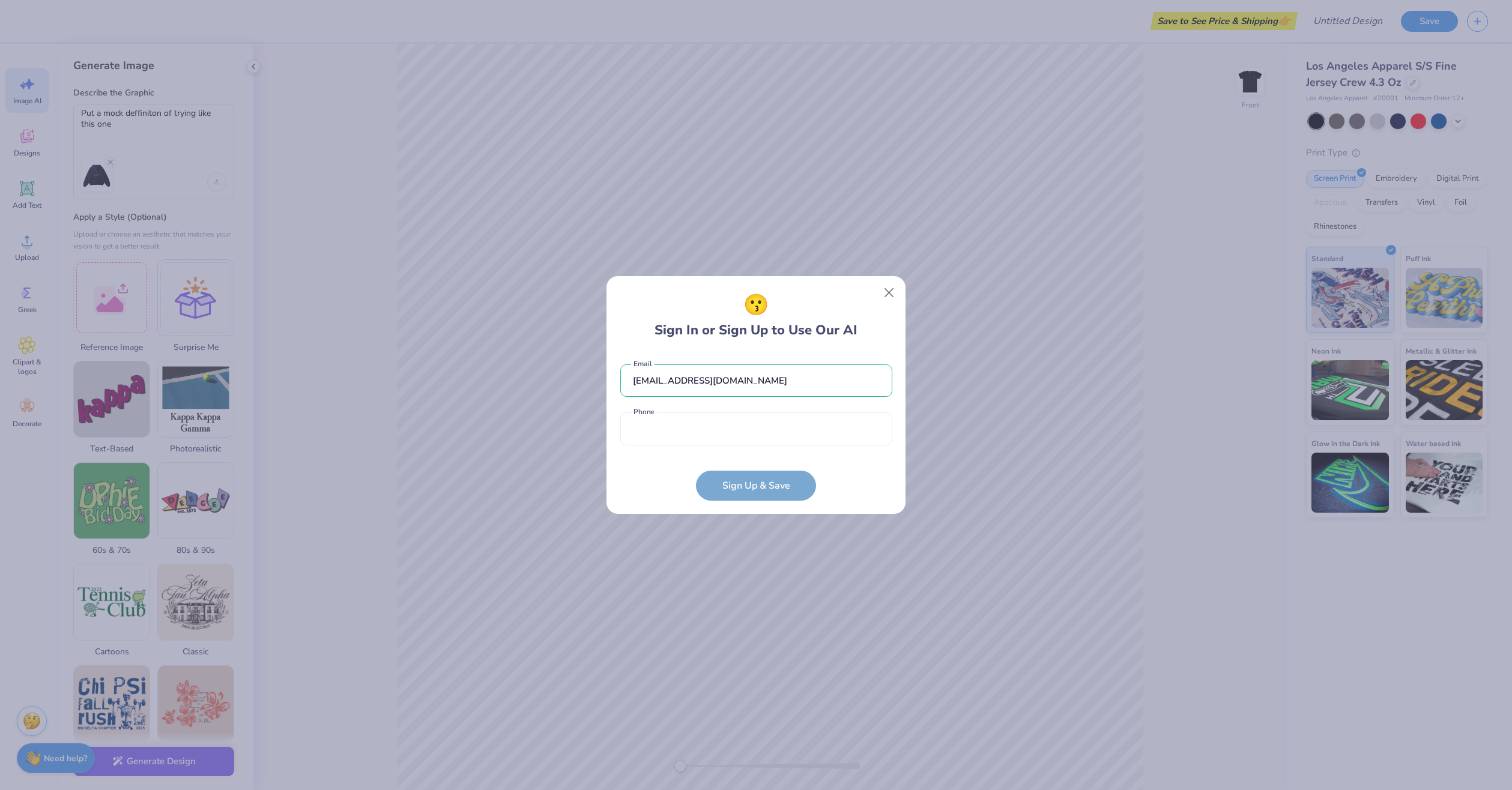
click at [773, 464] on form "[EMAIL_ADDRESS][DOMAIN_NAME] Email Phone is a required field Phone Sign Up & Sa…" at bounding box center [756, 426] width 272 height 148
click at [767, 447] on div "[EMAIL_ADDRESS][DOMAIN_NAME] Email Phone is a required field Phone" at bounding box center [756, 401] width 272 height 99
click at [775, 435] on input "tel" at bounding box center [756, 429] width 272 height 33
click at [893, 292] on button "Close" at bounding box center [889, 292] width 23 height 22
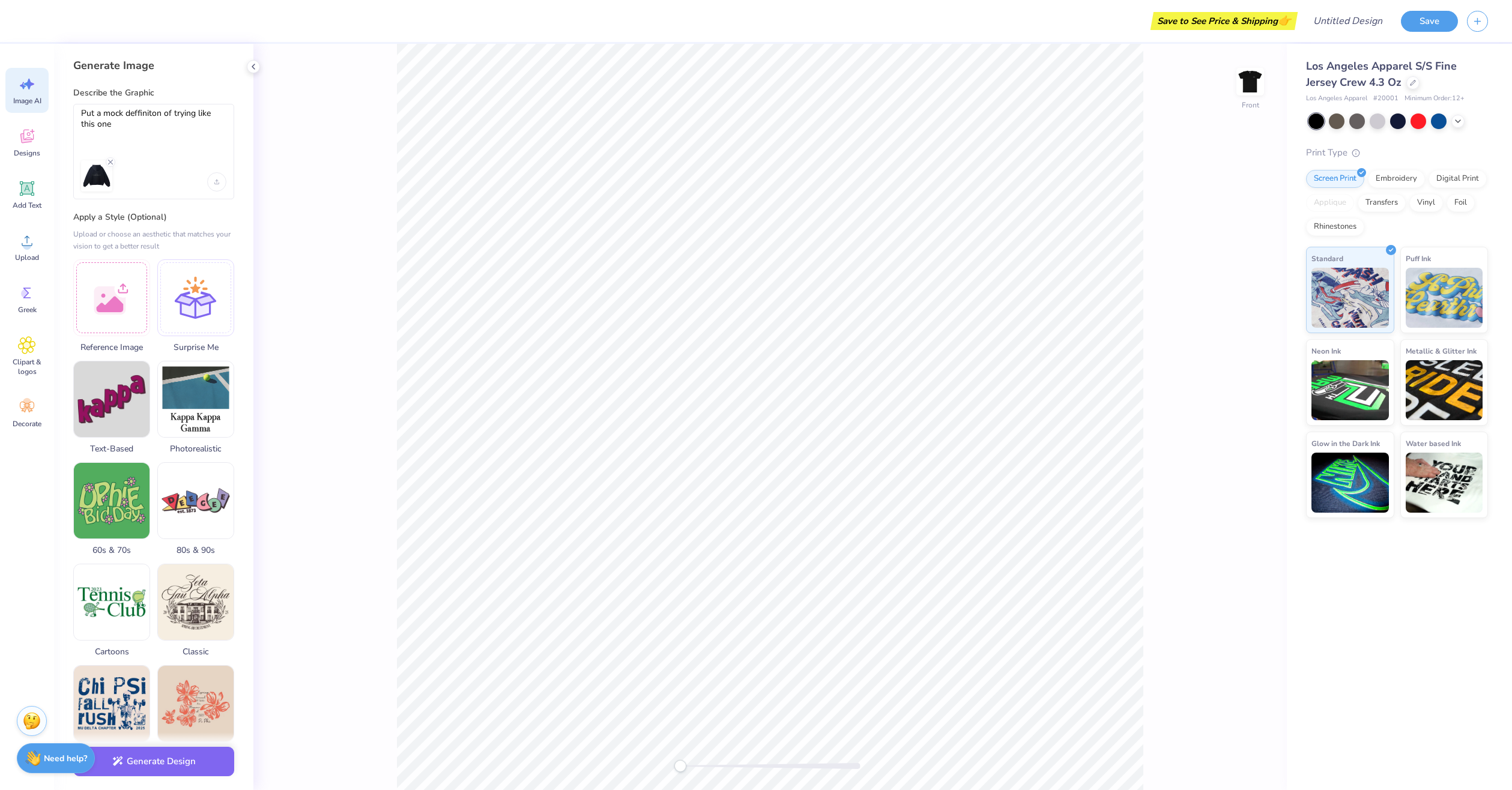
click at [165, 179] on div at bounding box center [143, 176] width 126 height 31
click at [146, 772] on button "Generate Design" at bounding box center [153, 758] width 161 height 30
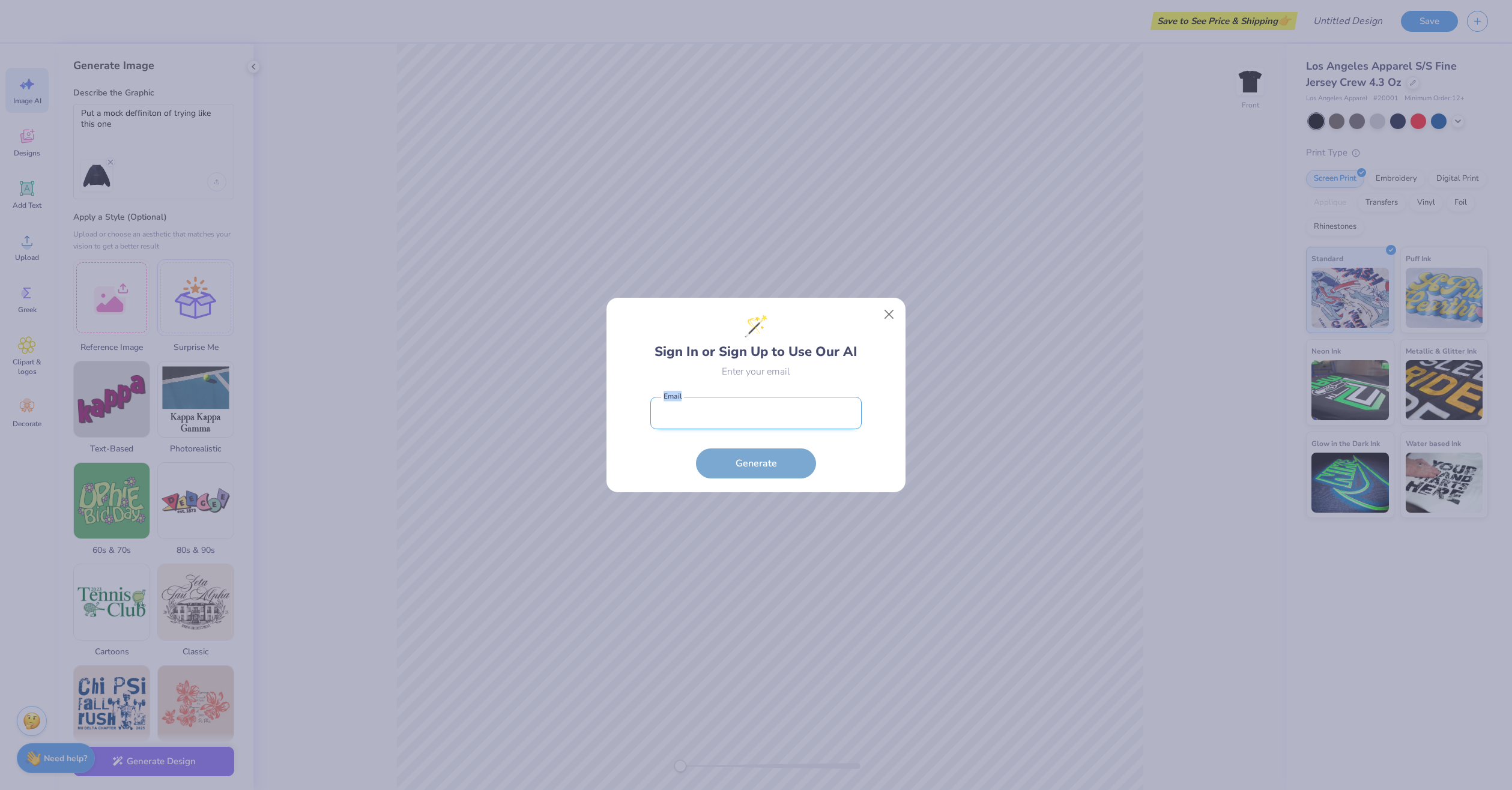
drag, startPoint x: 731, startPoint y: 439, endPoint x: 726, endPoint y: 419, distance: 20.6
click at [728, 428] on form "Email is a required field Email Generate" at bounding box center [756, 435] width 212 height 89
click at [726, 419] on input "email" at bounding box center [756, 413] width 212 height 33
type input "aaa"
